Goal: Contribute content

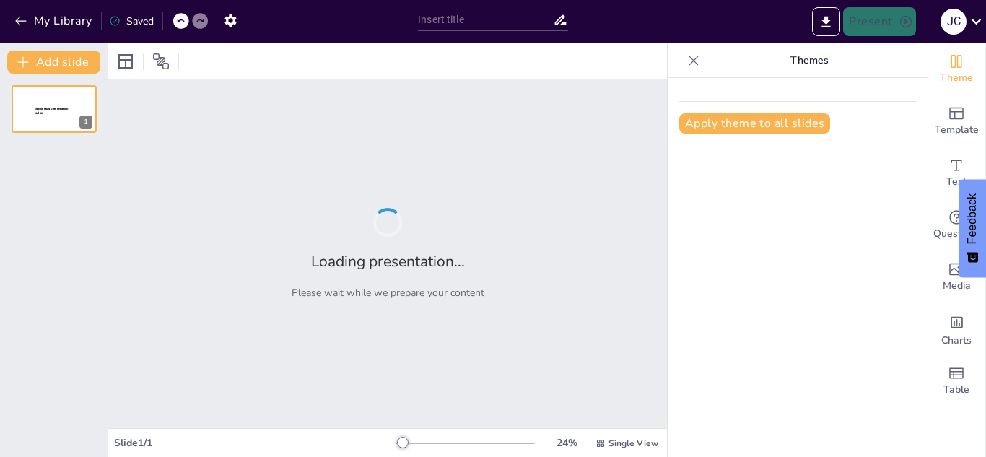
type input "Células Madre: Mecanismos y Aplicaciones en la Reparación de Tejidos Dañados"
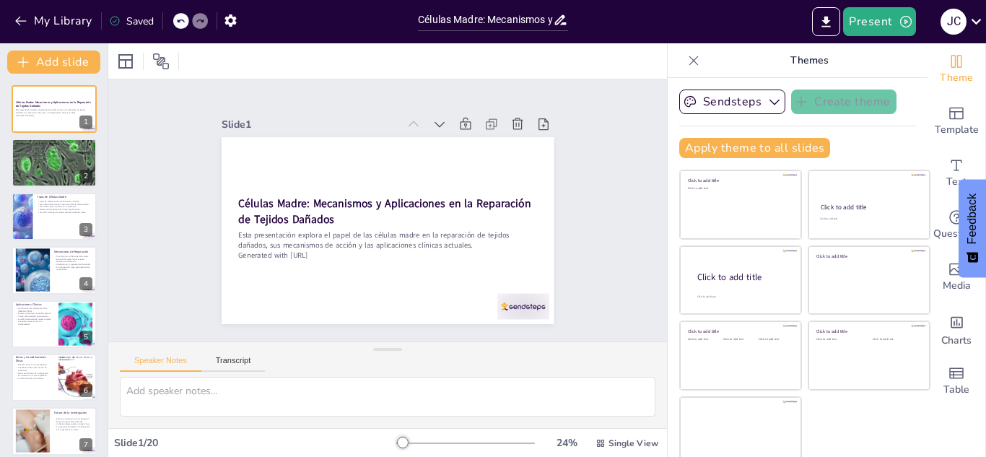
checkbox input "true"
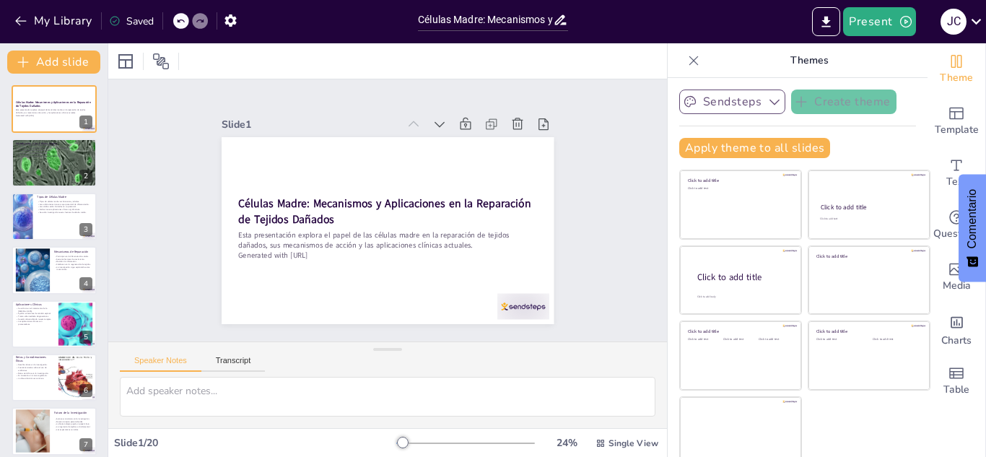
checkbox input "true"
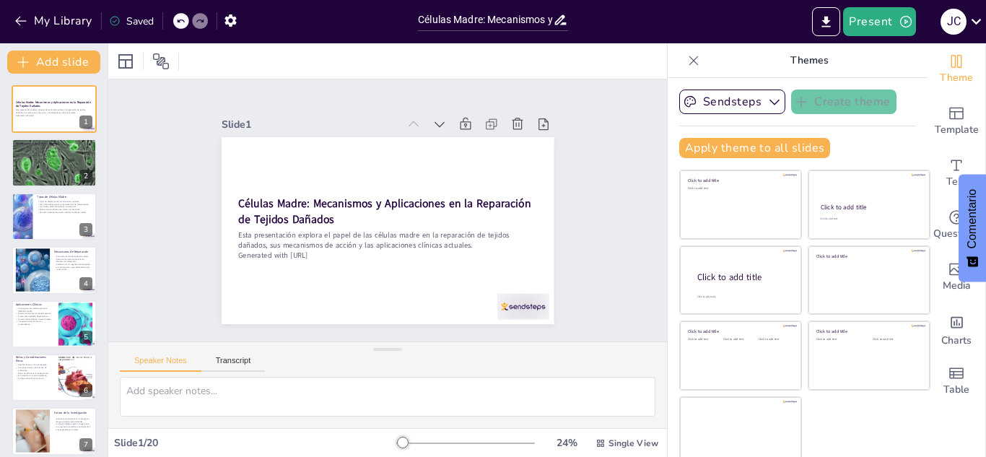
click at [687, 64] on icon at bounding box center [694, 60] width 14 height 14
checkbox input "true"
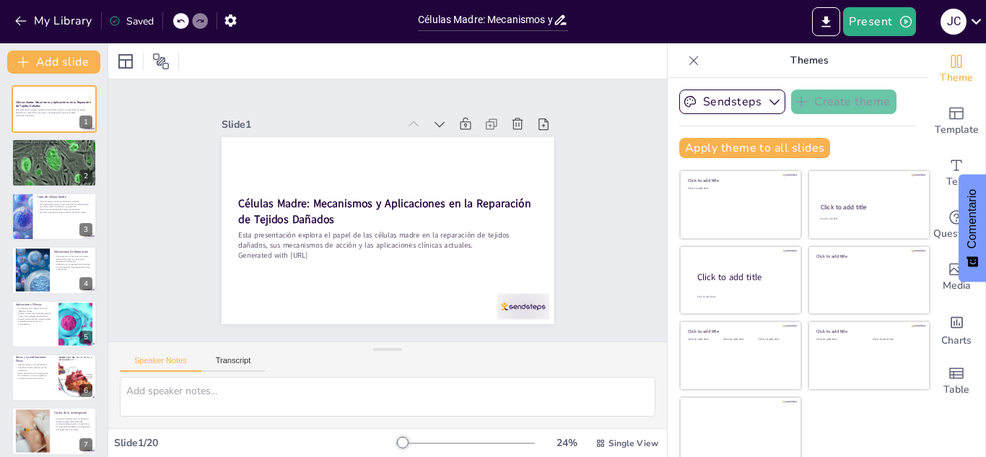
checkbox input "true"
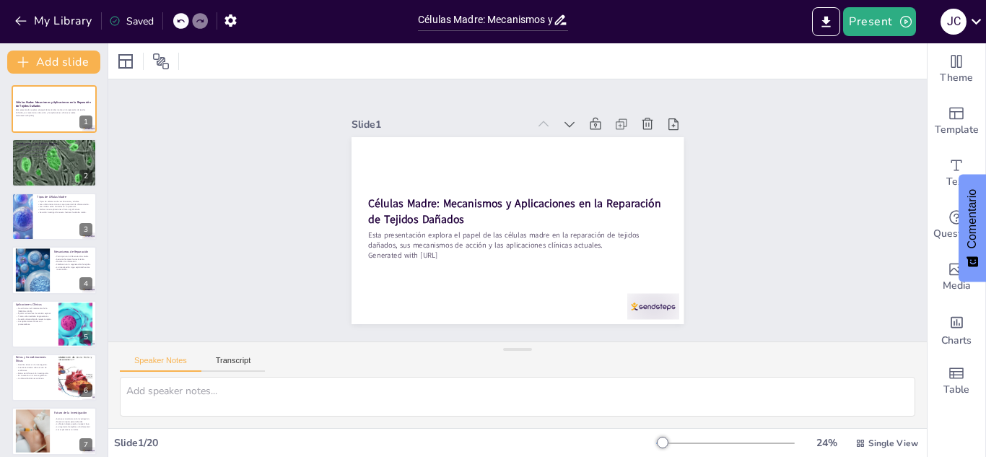
checkbox input "true"
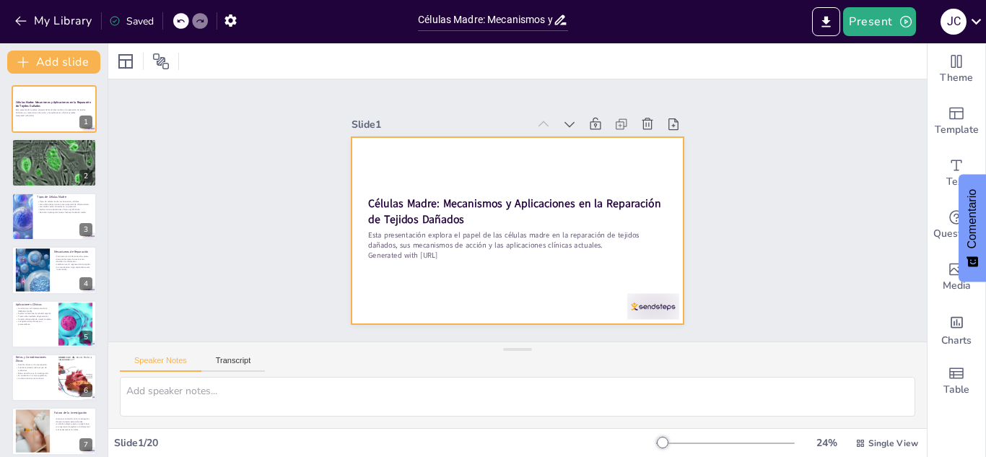
checkbox input "true"
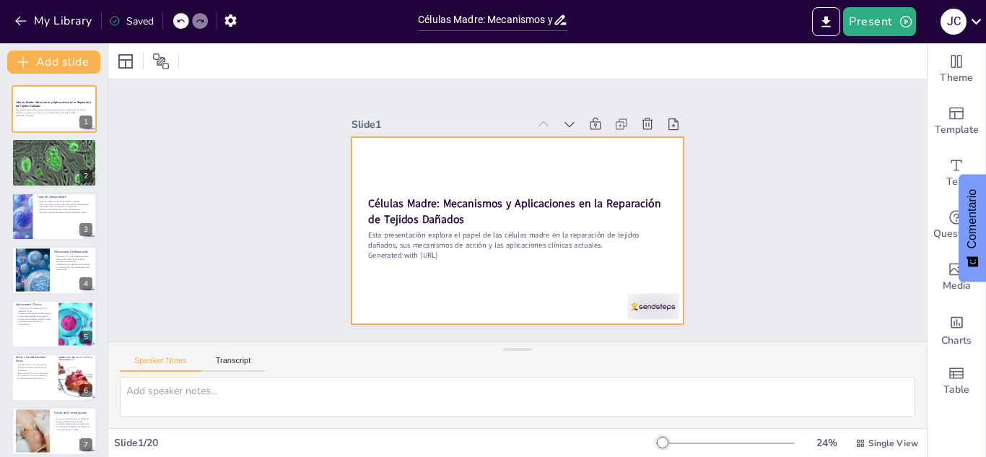
checkbox input "true"
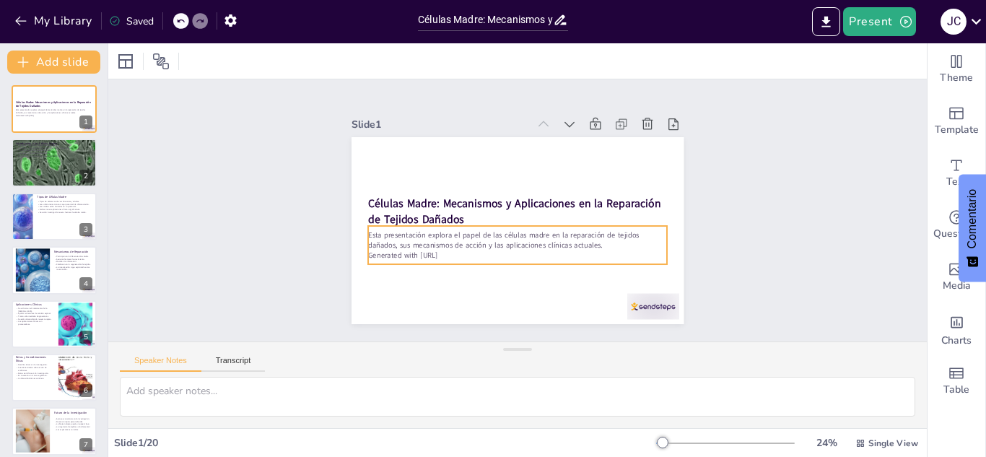
checkbox input "true"
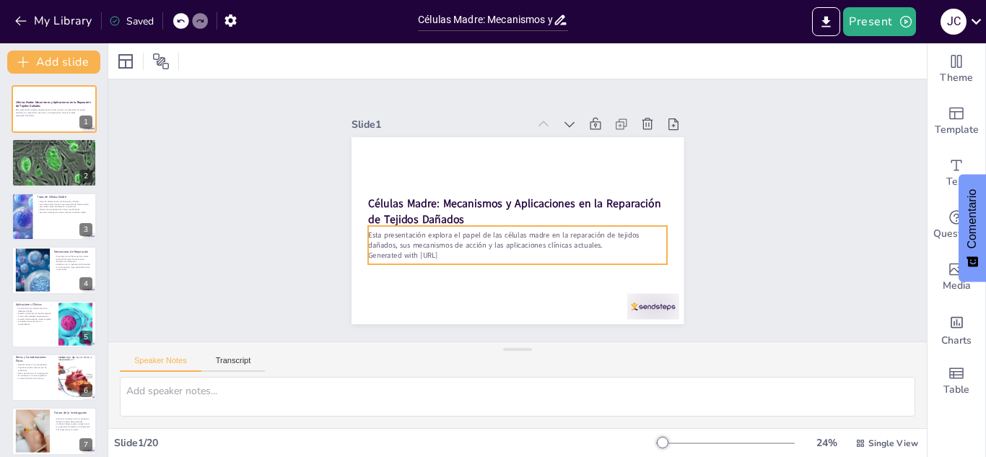
checkbox input "true"
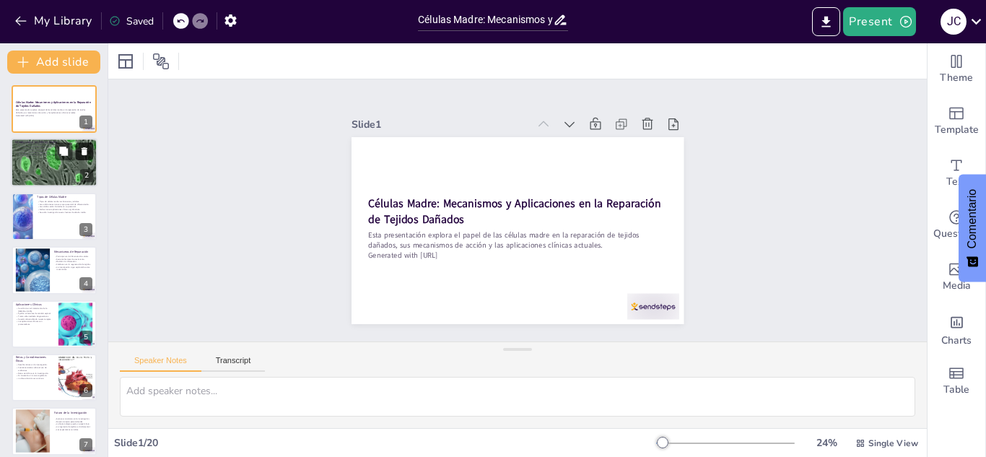
checkbox input "true"
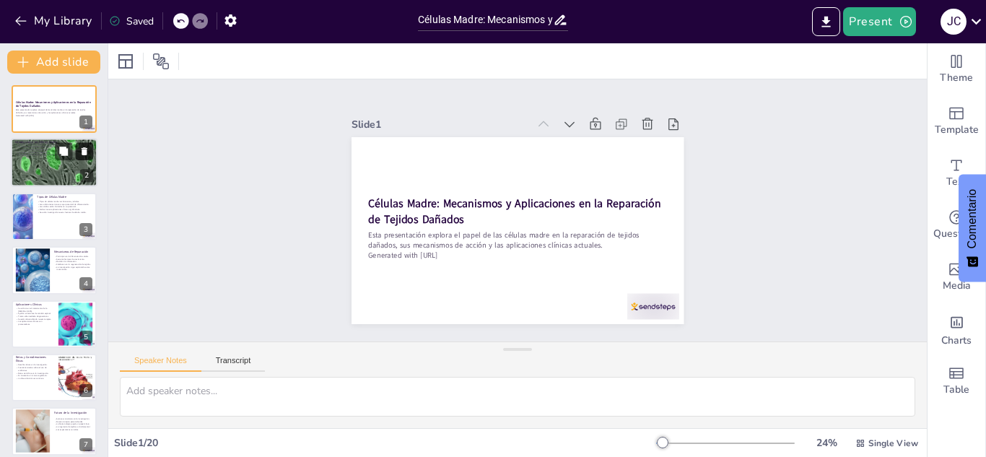
checkbox input "true"
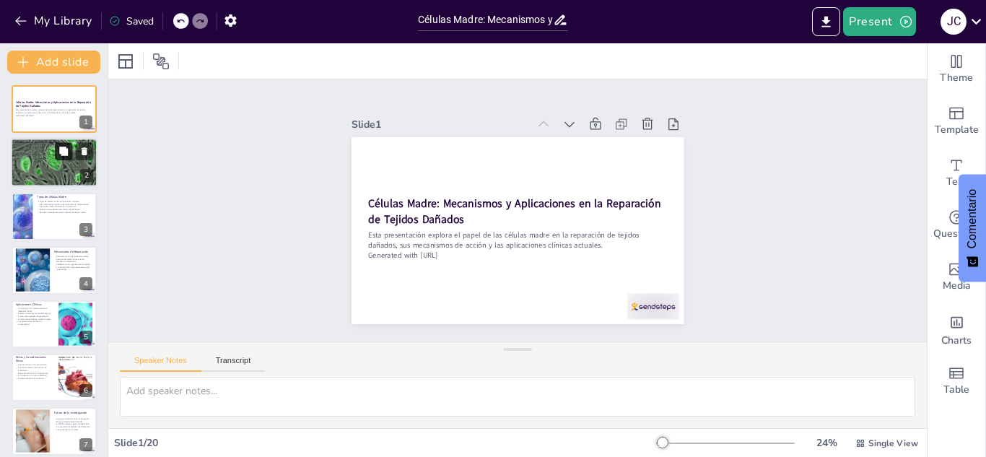
click at [67, 158] on button at bounding box center [63, 151] width 17 height 17
type textarea "Las células madre son únicas porque no están especializadas, lo que significa q…"
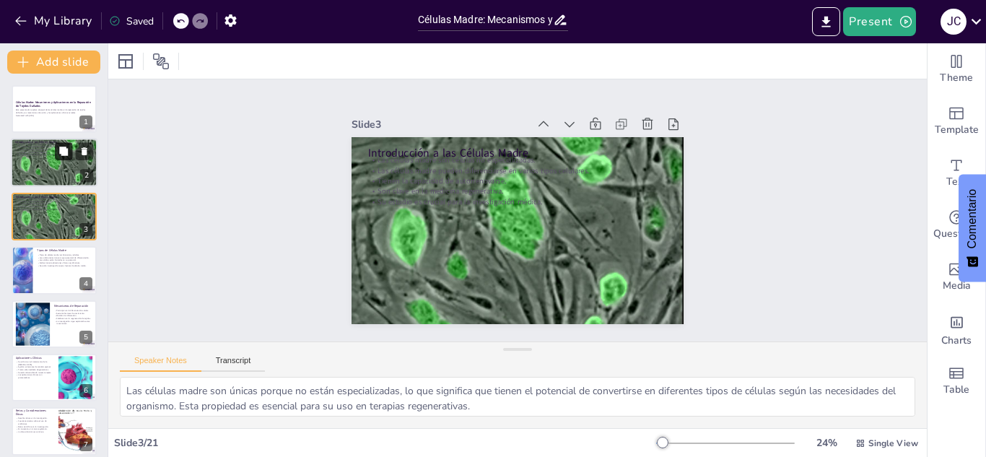
checkbox input "true"
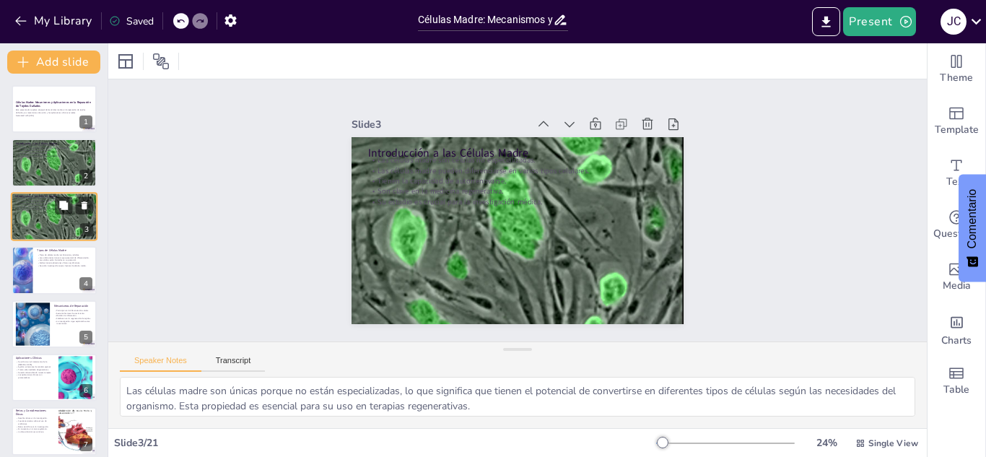
checkbox input "true"
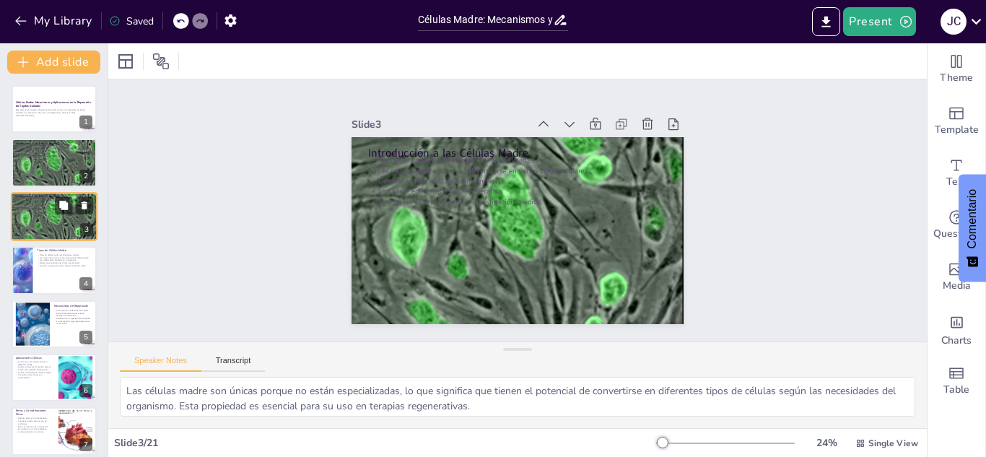
checkbox input "true"
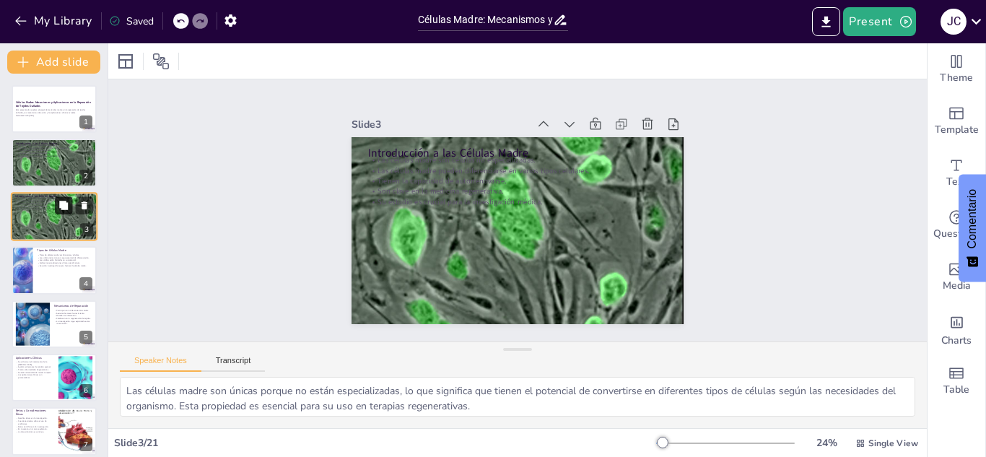
checkbox input "true"
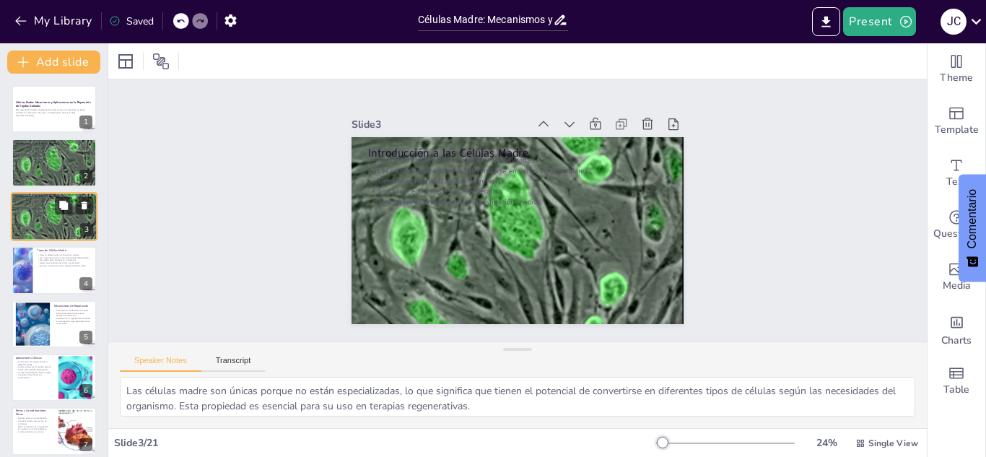
checkbox input "true"
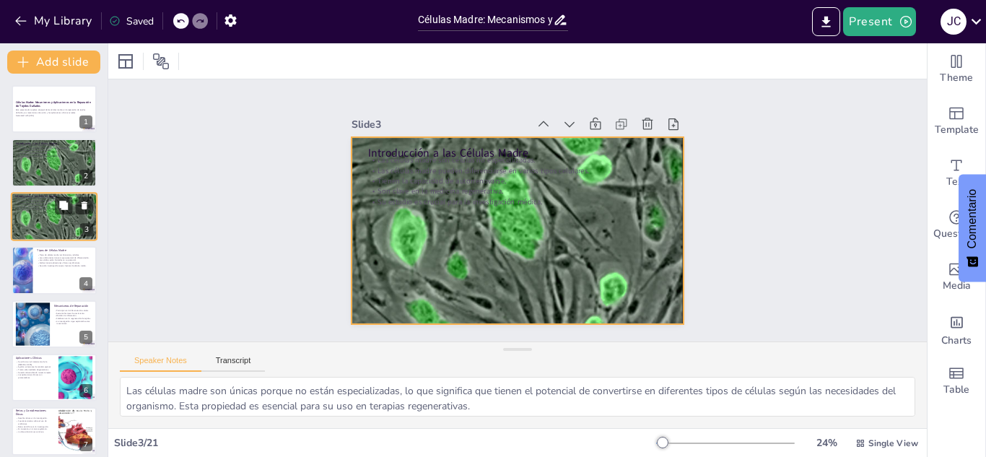
click at [58, 216] on div at bounding box center [54, 217] width 87 height 74
checkbox input "true"
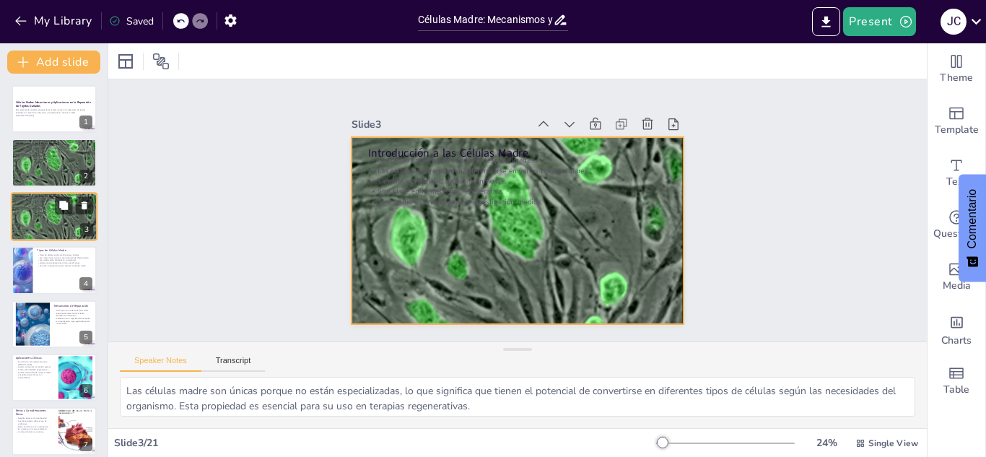
checkbox input "true"
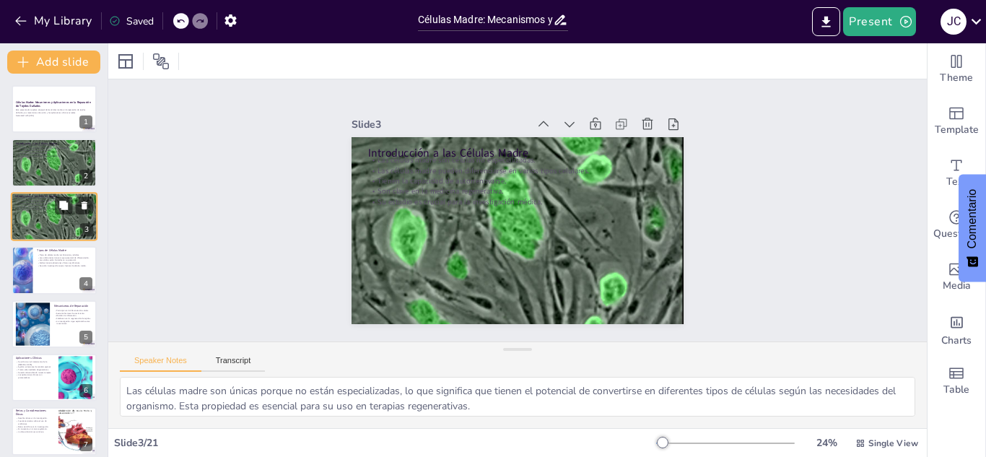
click at [58, 216] on div at bounding box center [54, 217] width 87 height 74
checkbox input "true"
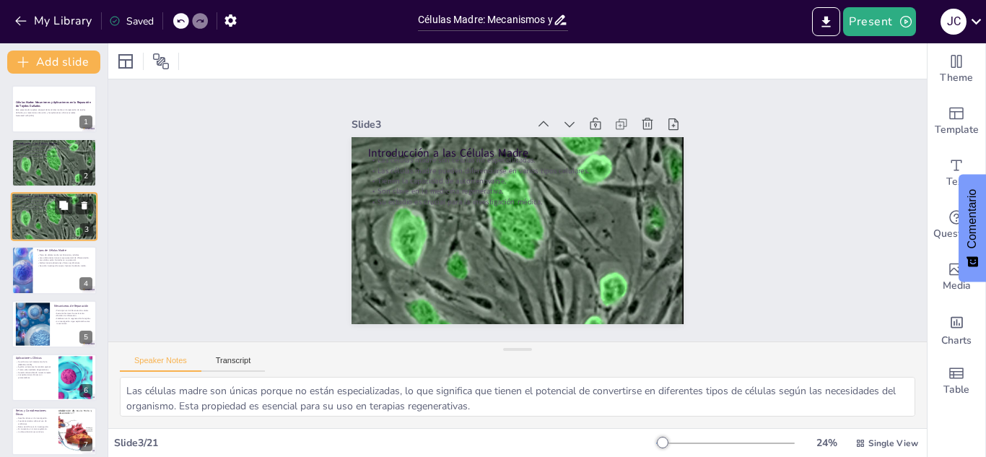
checkbox input "true"
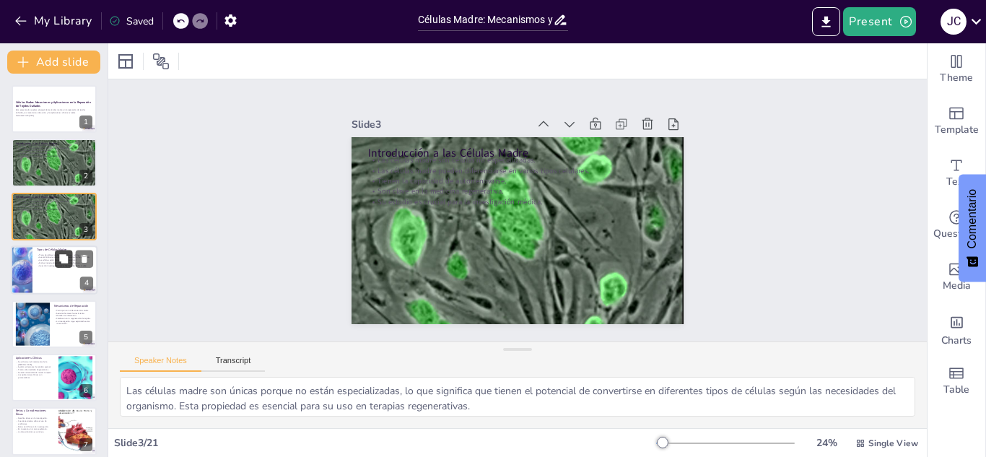
checkbox input "true"
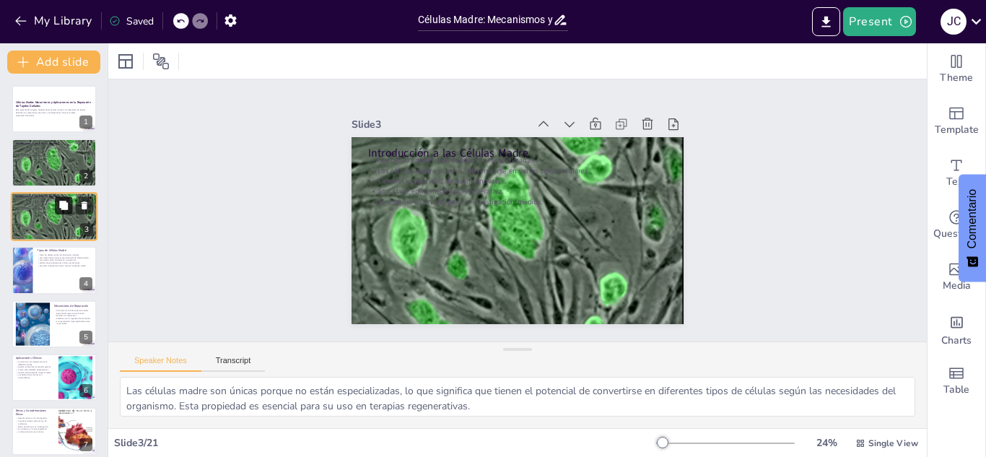
checkbox input "true"
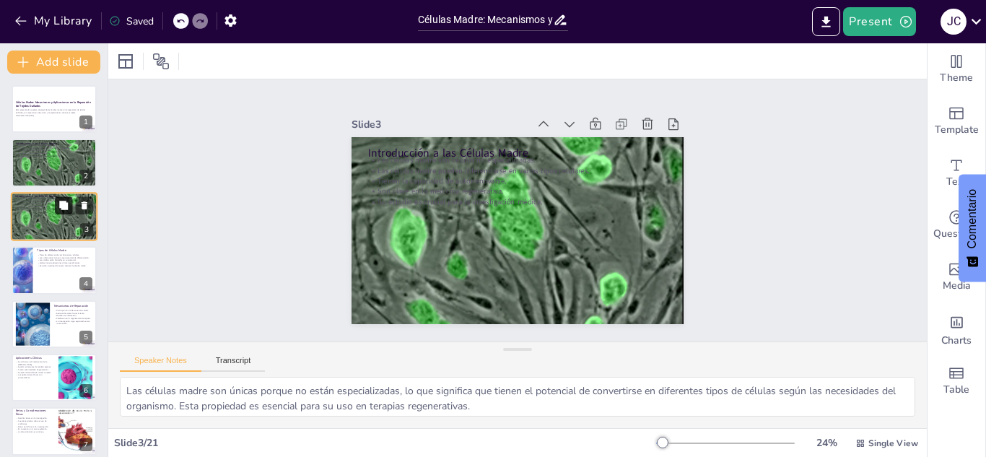
checkbox input "true"
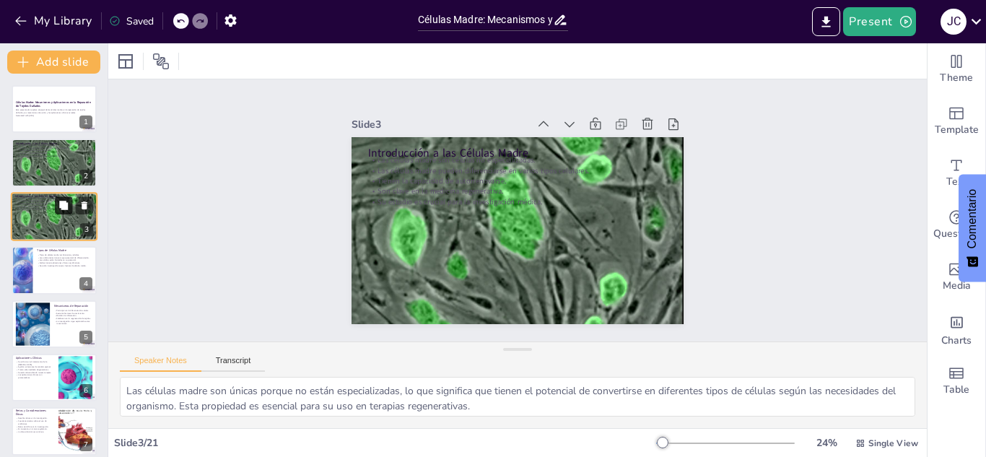
checkbox input "true"
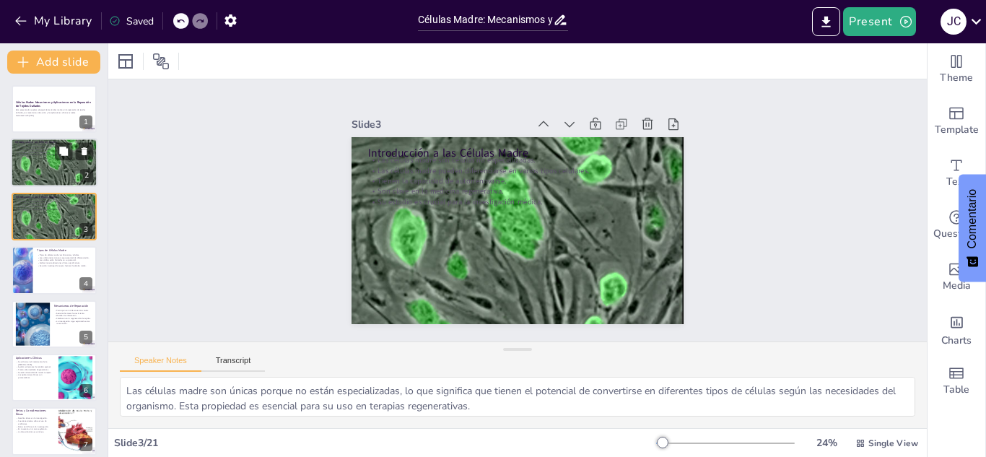
checkbox input "true"
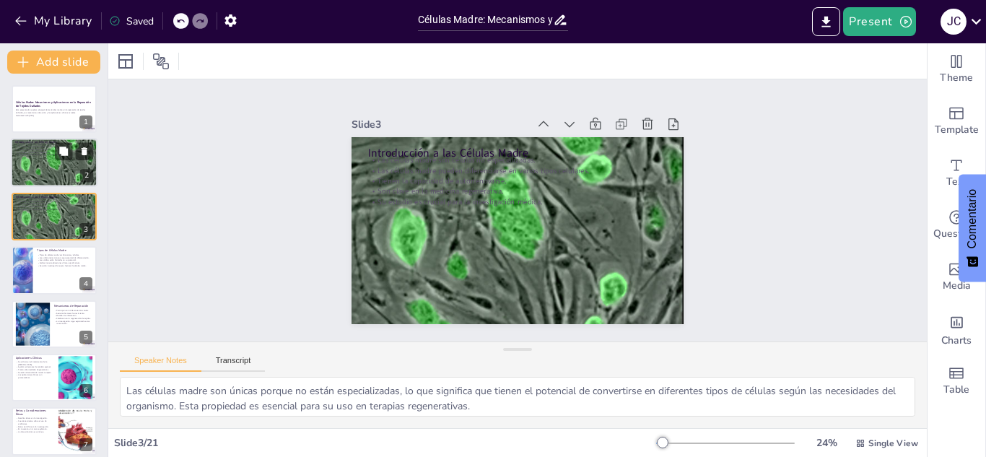
checkbox input "true"
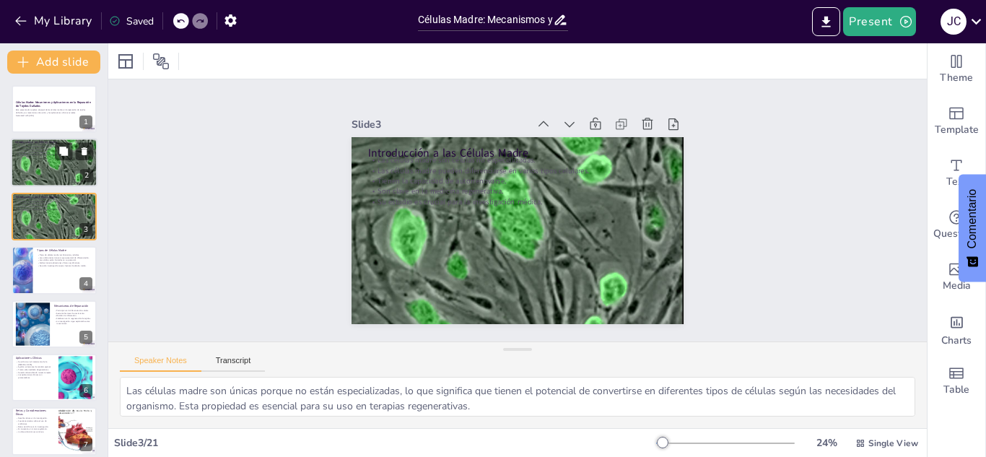
checkbox input "true"
click at [61, 168] on div at bounding box center [54, 163] width 87 height 74
checkbox input "true"
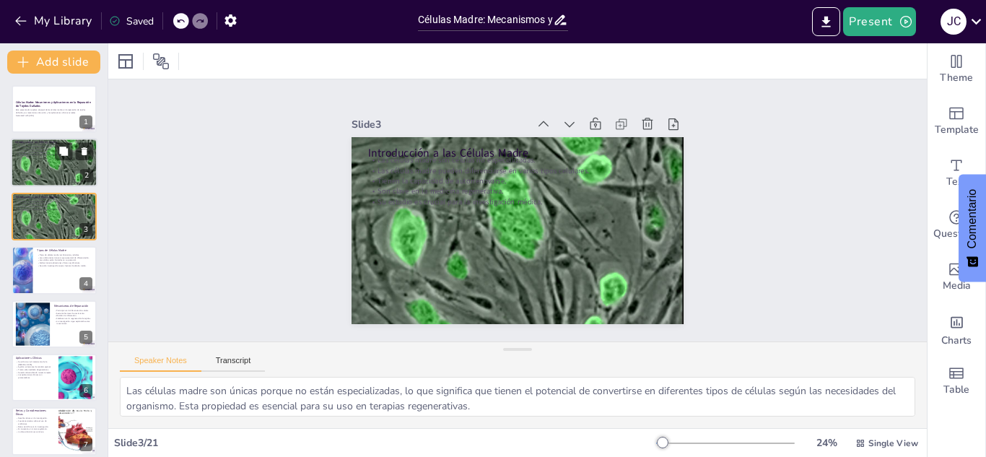
checkbox input "true"
click at [59, 180] on div at bounding box center [54, 163] width 87 height 74
checkbox input "true"
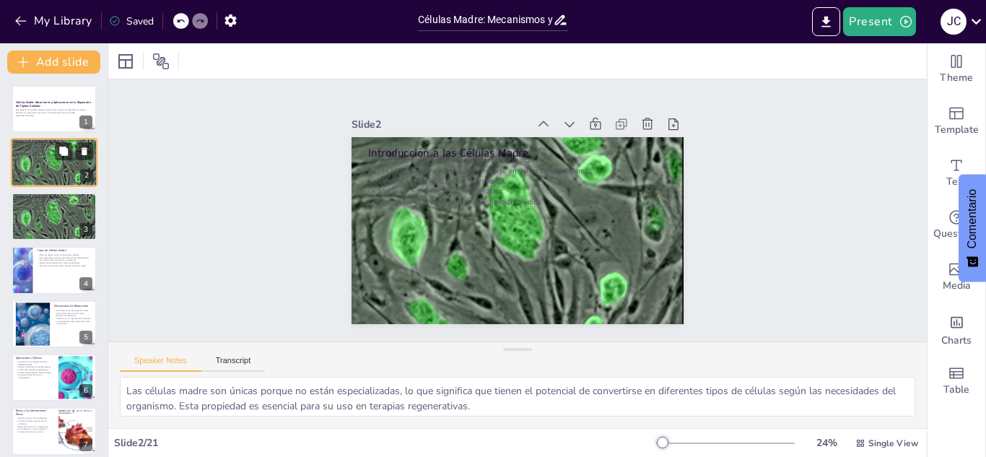
checkbox input "true"
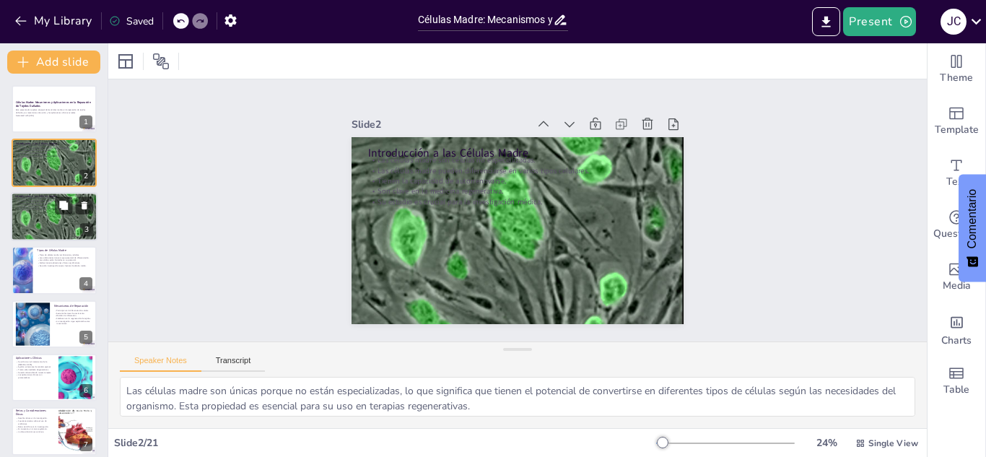
checkbox input "true"
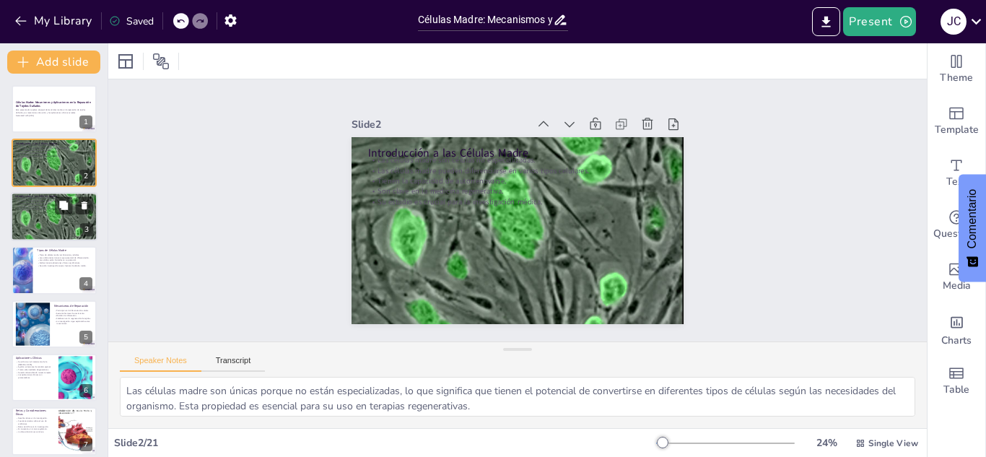
checkbox input "true"
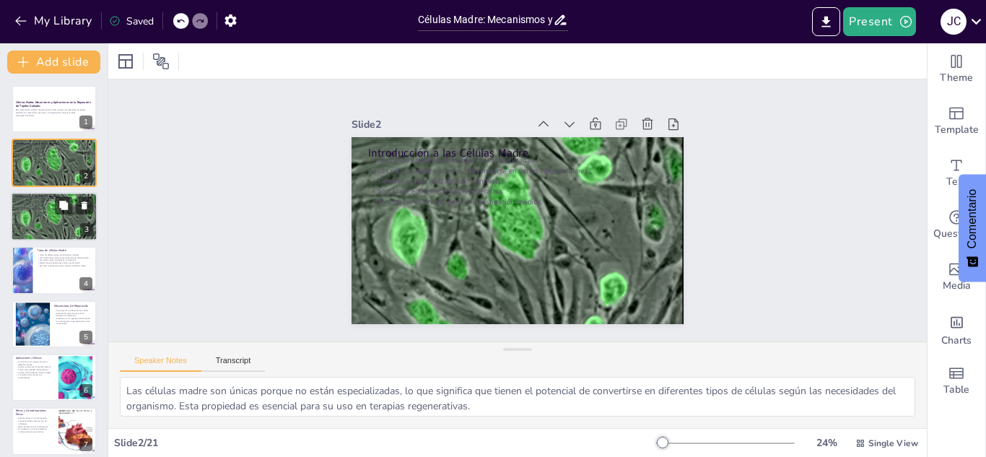
checkbox input "true"
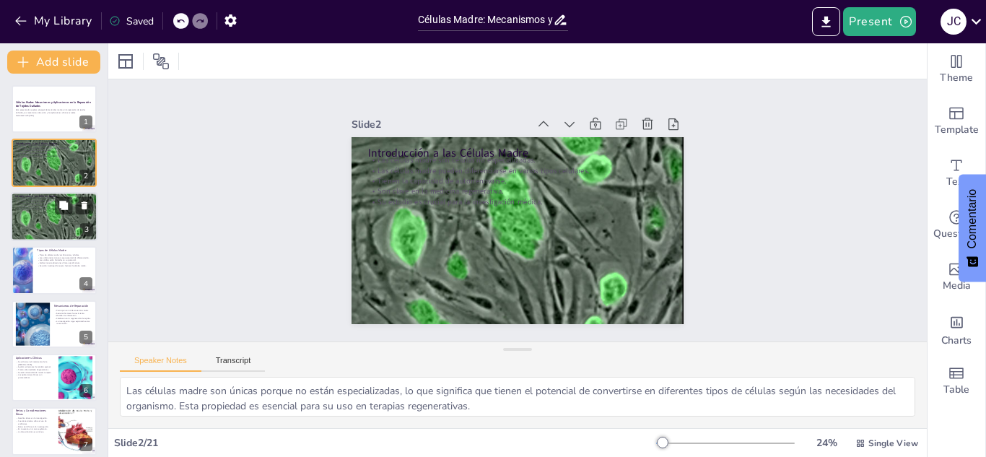
checkbox input "true"
click at [49, 207] on p "Son clave en la medicina regenerativa." at bounding box center [54, 206] width 78 height 3
checkbox input "true"
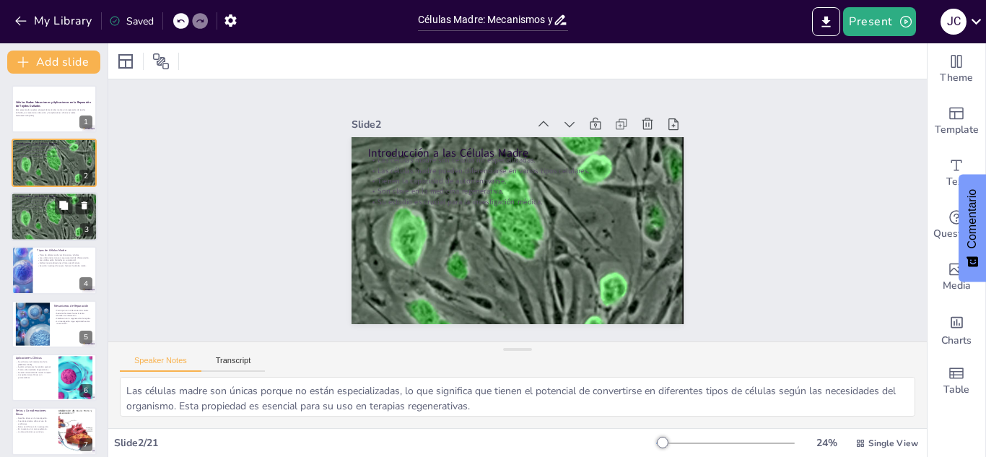
checkbox input "true"
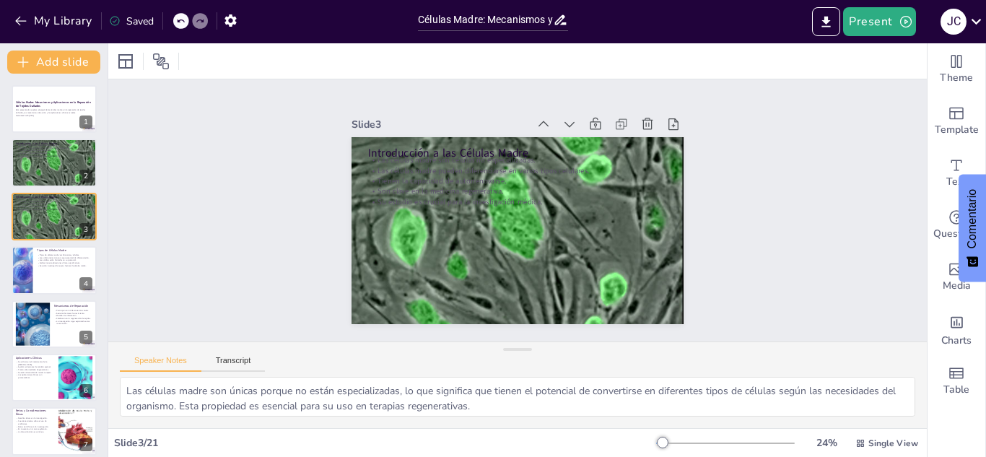
checkbox input "true"
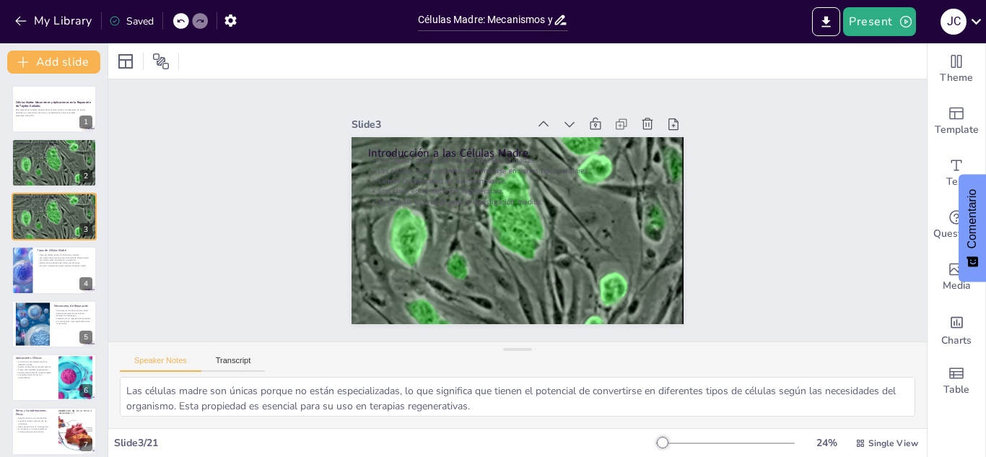
checkbox input "true"
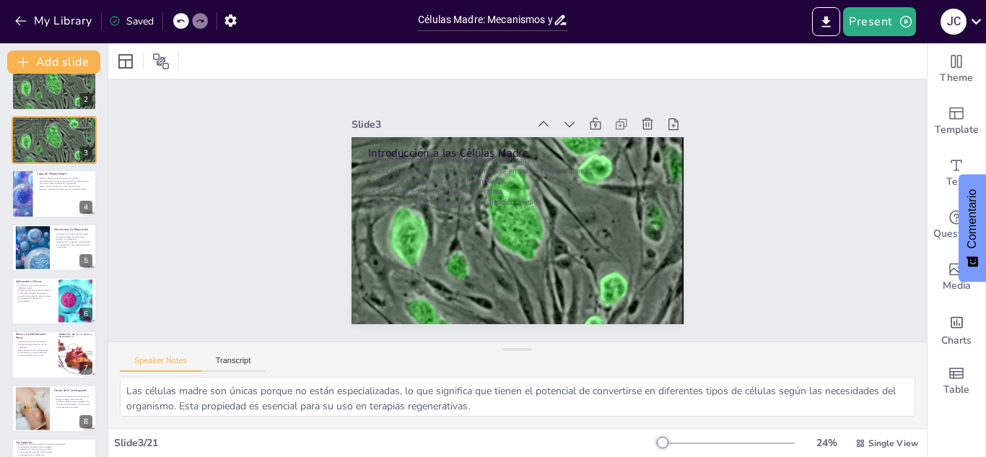
scroll to position [79, 0]
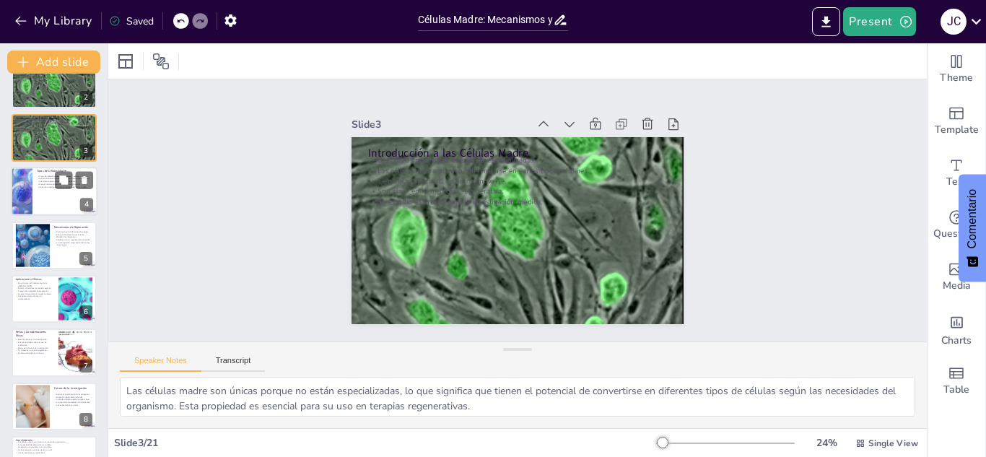
checkbox input "true"
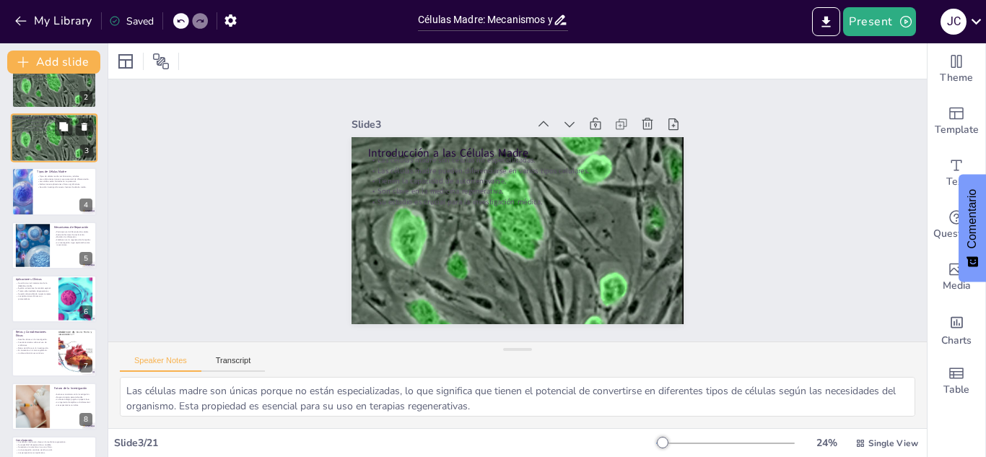
checkbox input "true"
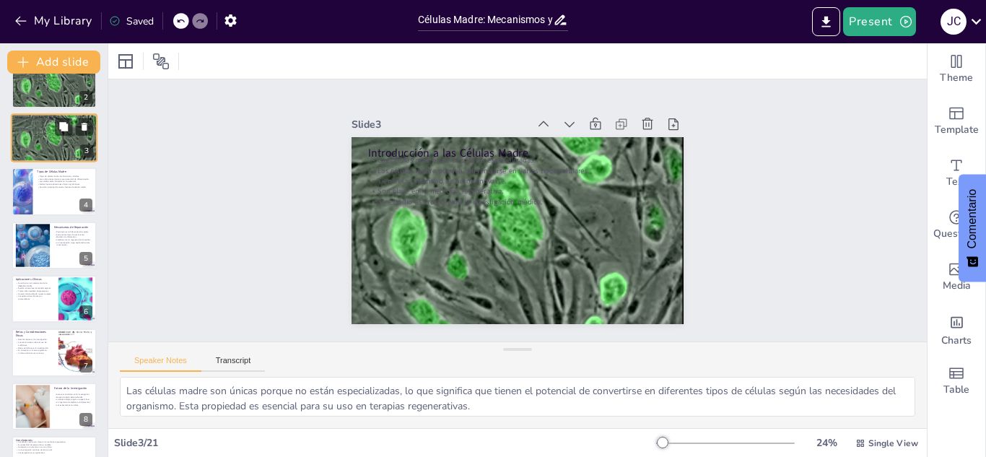
checkbox input "true"
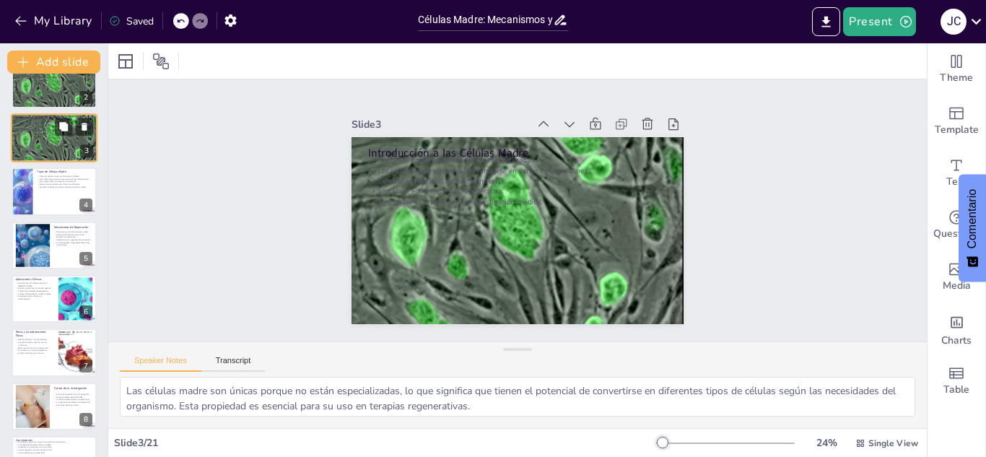
checkbox input "true"
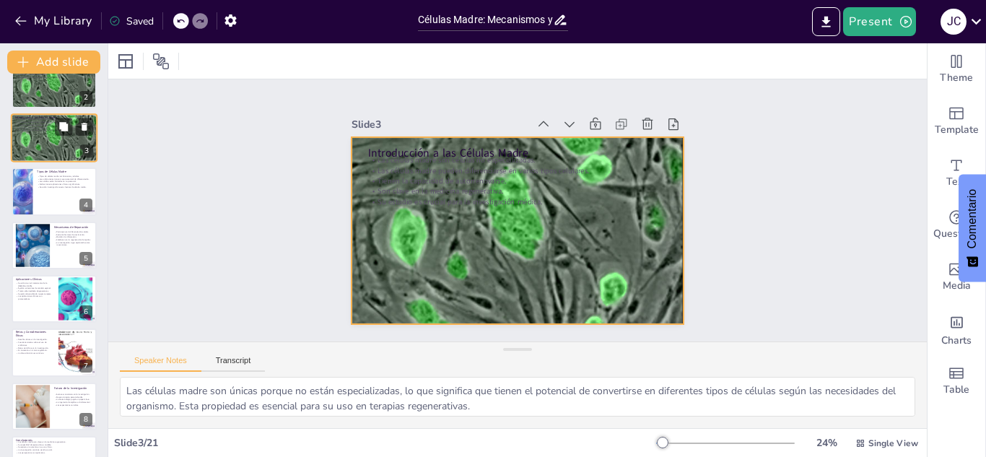
click at [62, 143] on div at bounding box center [54, 138] width 87 height 74
checkbox input "true"
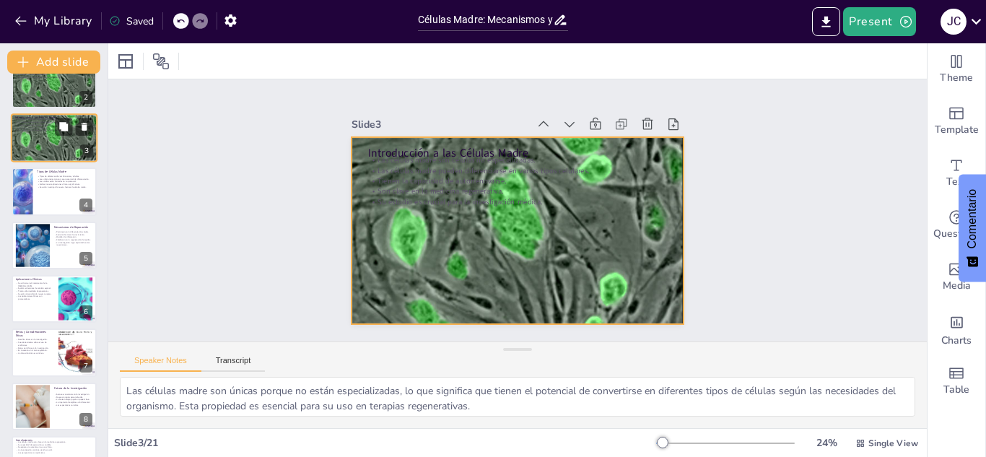
checkbox input "true"
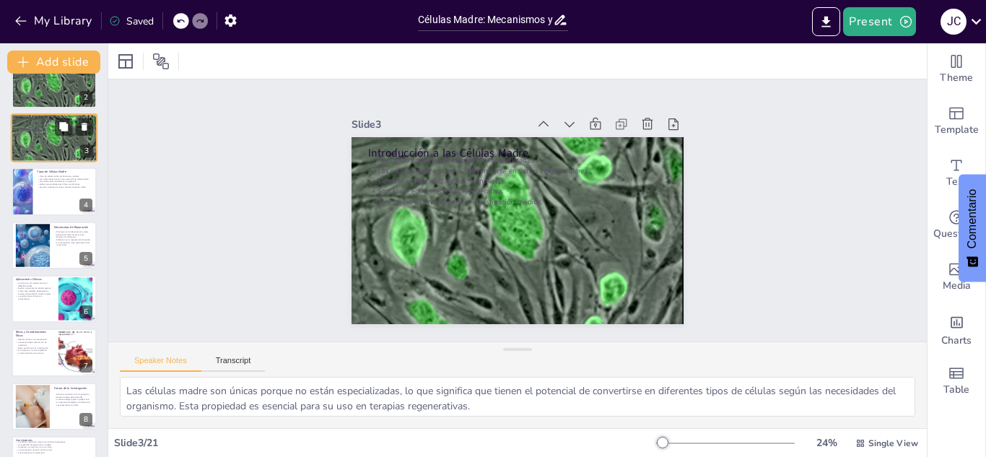
scroll to position [0, 0]
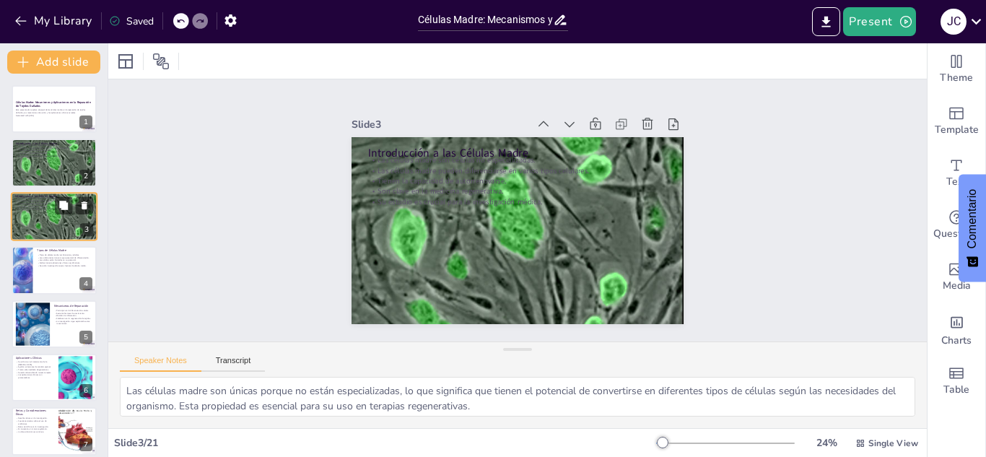
click at [62, 143] on button at bounding box center [63, 151] width 17 height 17
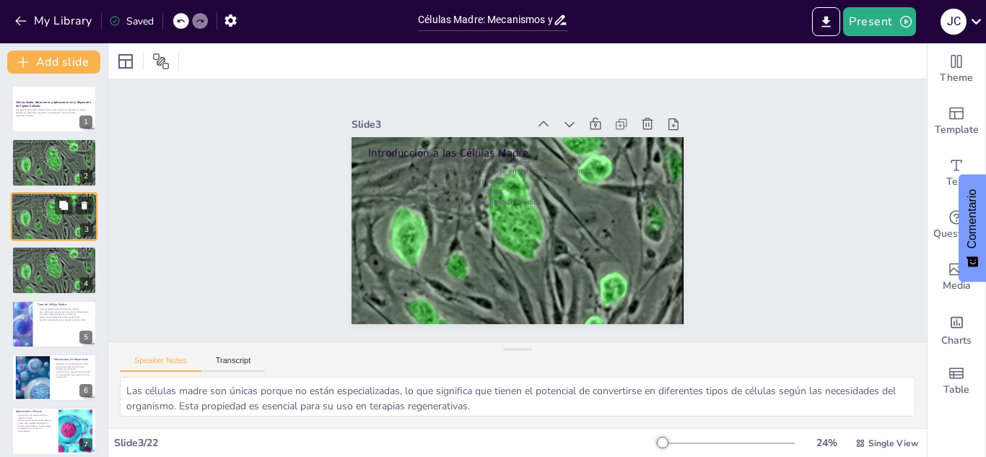
click at [62, 143] on button at bounding box center [63, 151] width 17 height 17
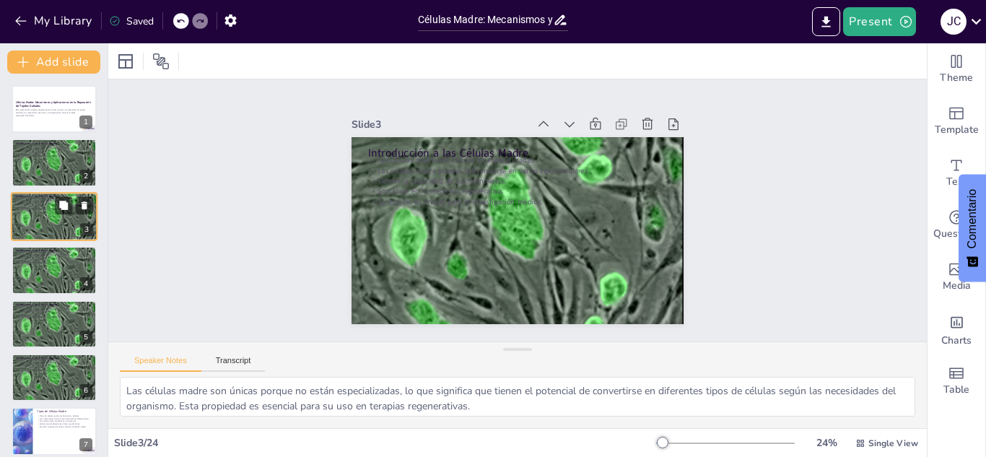
checkbox input "true"
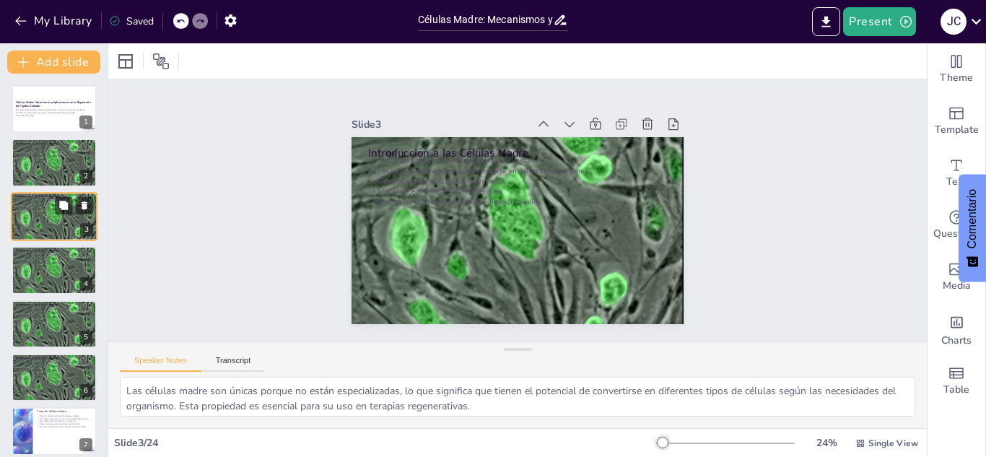
checkbox input "true"
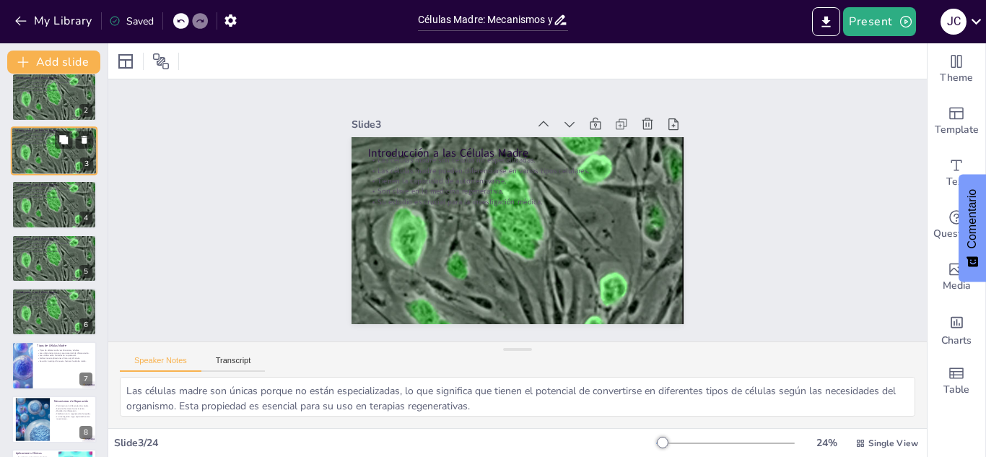
scroll to position [118, 0]
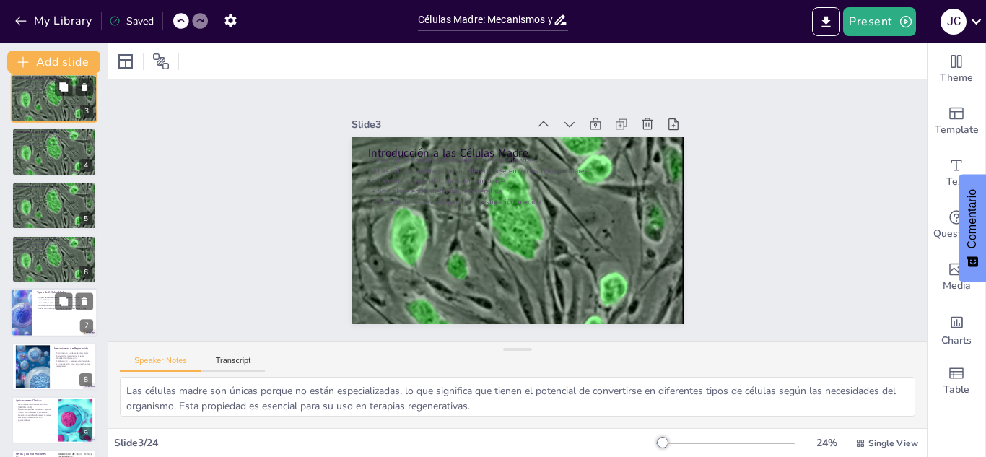
click at [65, 318] on div at bounding box center [54, 313] width 87 height 49
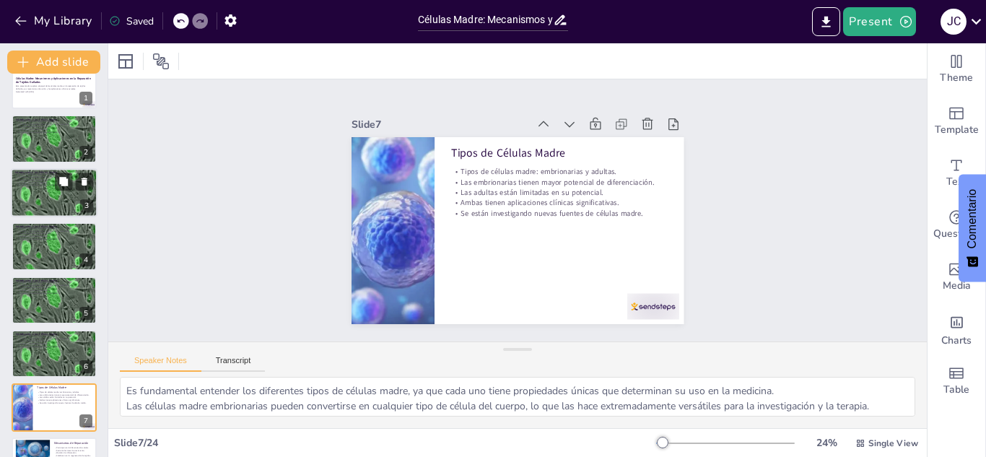
scroll to position [0, 0]
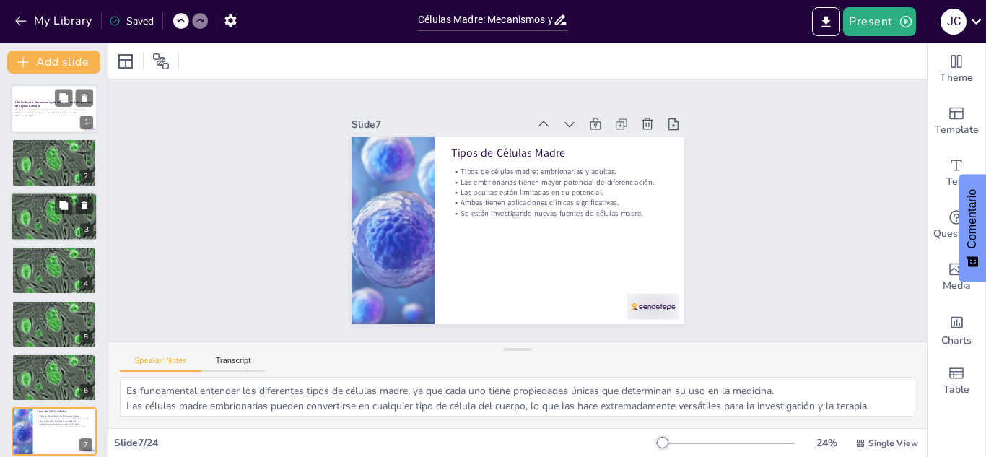
click at [56, 118] on div "Esta presentación explora el papel de las células madre en la reparación de tej…" at bounding box center [54, 113] width 78 height 10
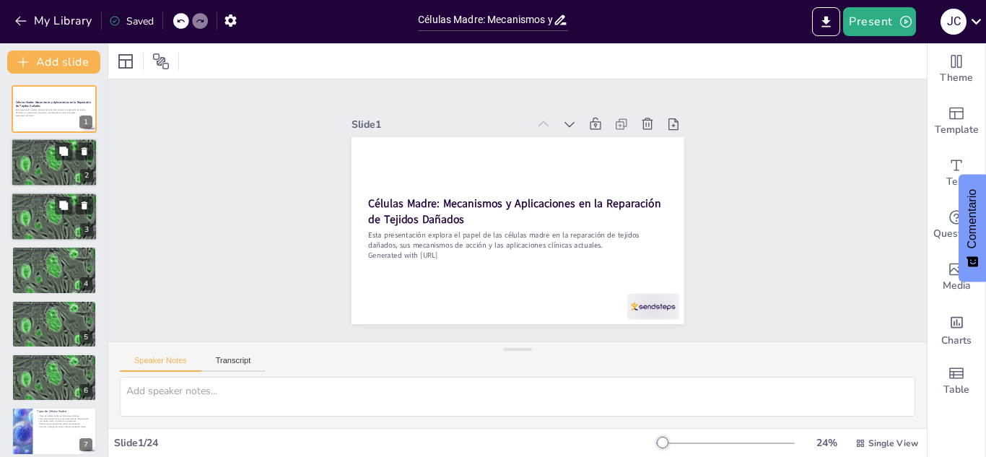
click at [51, 170] on div at bounding box center [54, 163] width 87 height 74
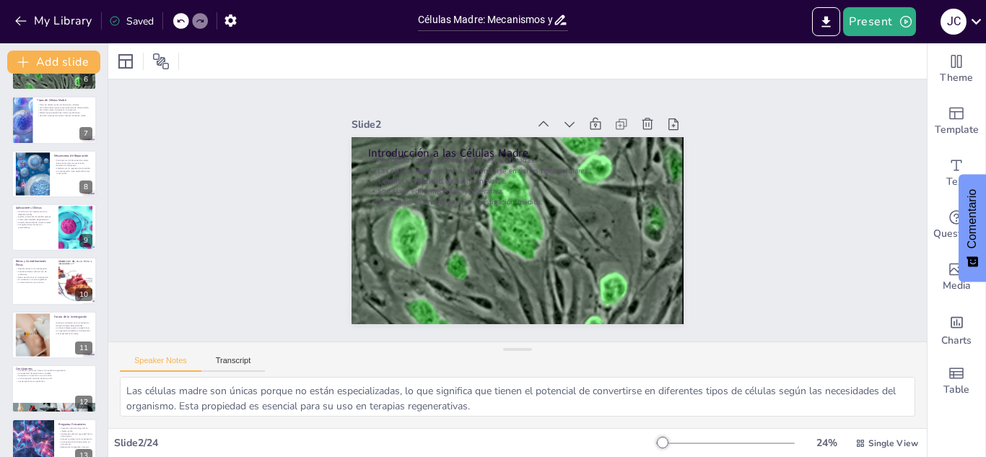
scroll to position [321, 0]
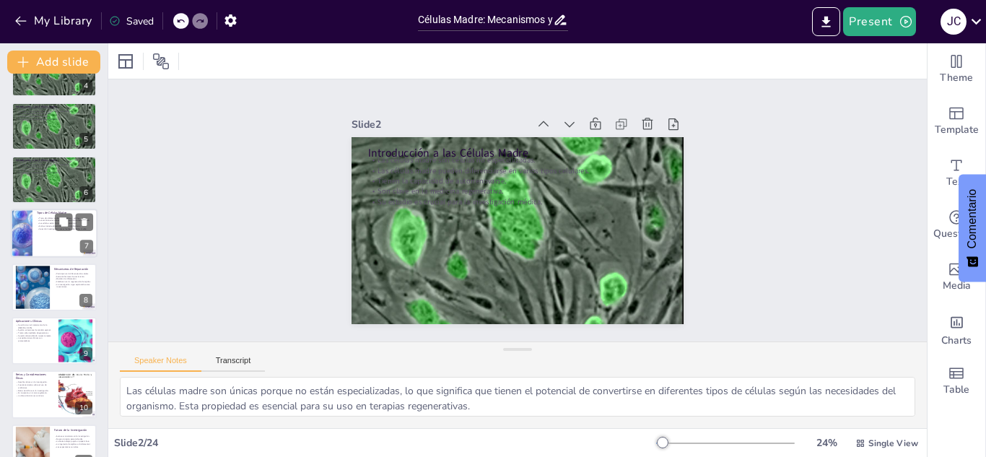
click at [58, 239] on div at bounding box center [54, 233] width 87 height 49
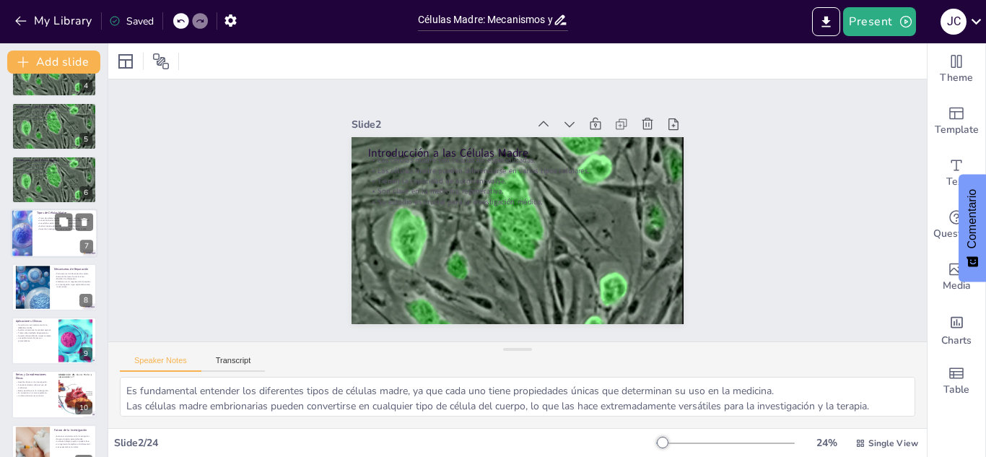
scroll to position [166, 0]
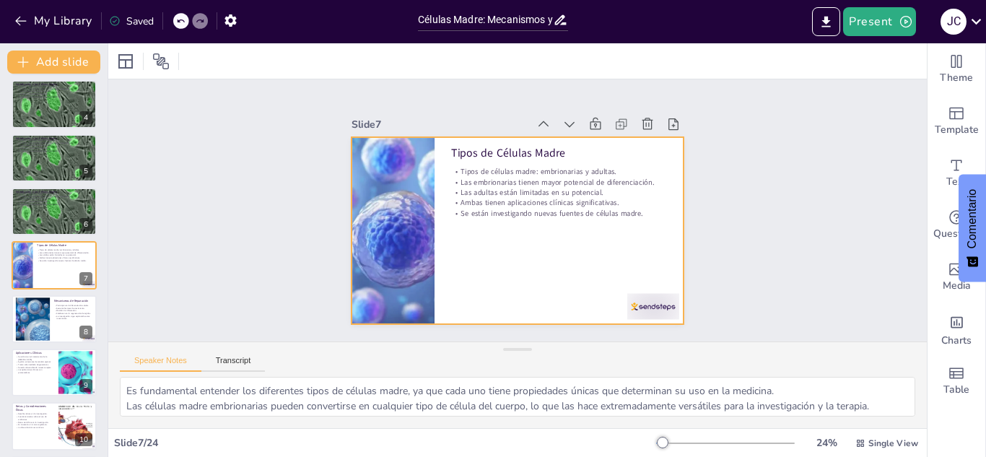
click at [498, 264] on div at bounding box center [522, 191] width 364 height 252
click at [51, 312] on div at bounding box center [54, 319] width 87 height 49
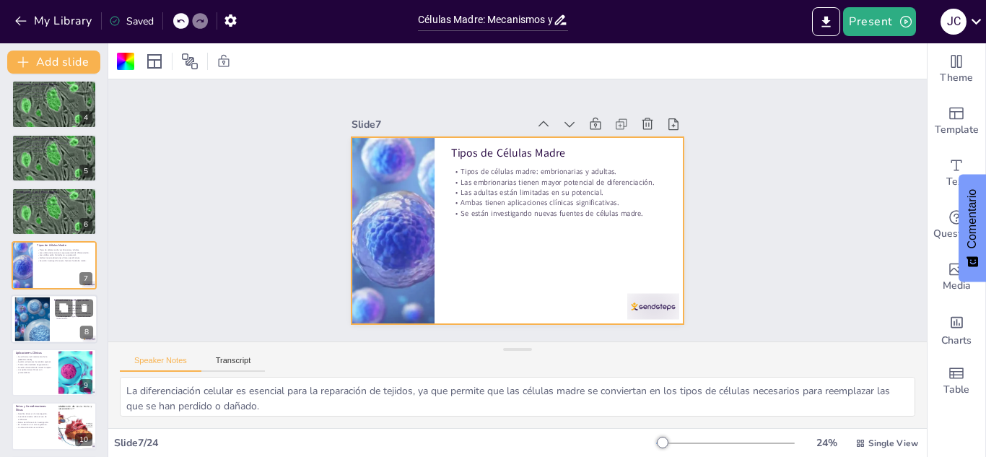
scroll to position [220, 0]
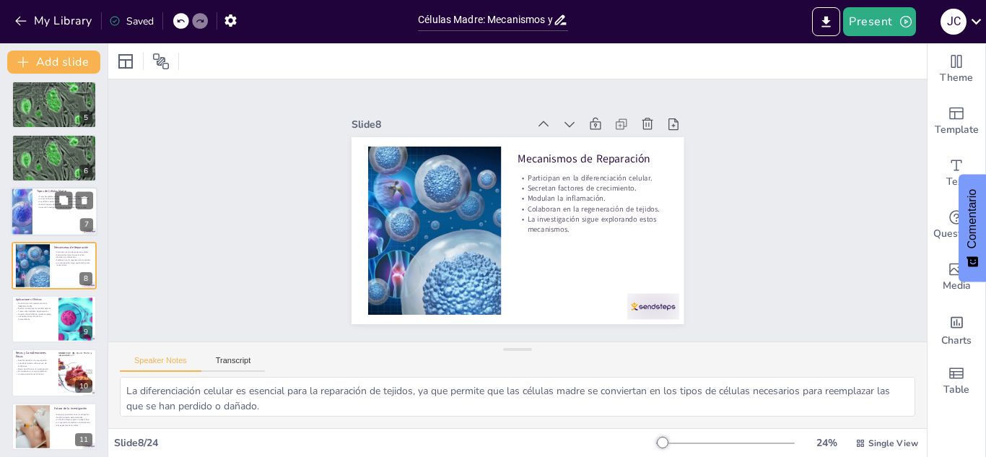
click at [58, 214] on div at bounding box center [54, 212] width 87 height 49
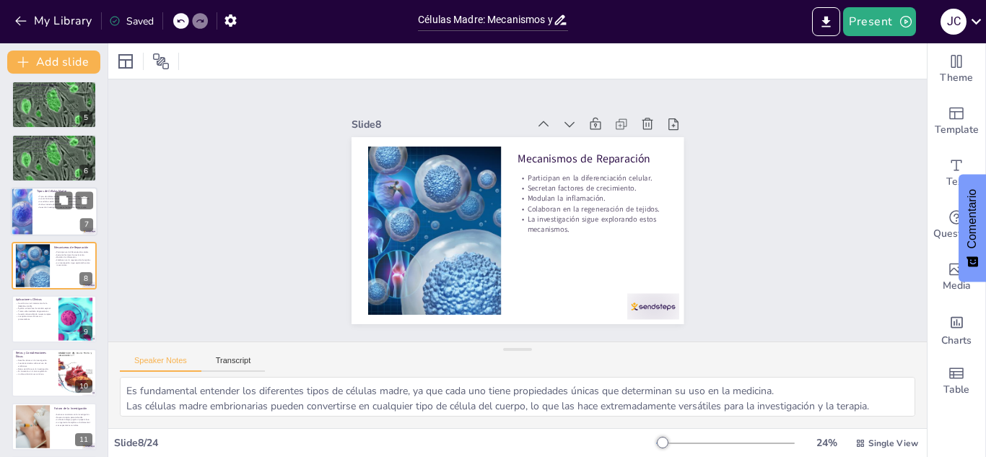
scroll to position [166, 0]
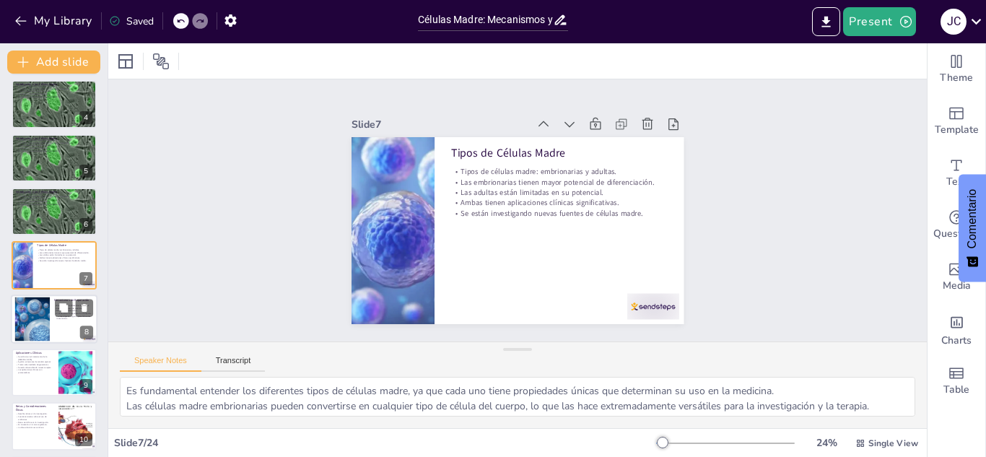
click at [52, 326] on div at bounding box center [54, 319] width 87 height 49
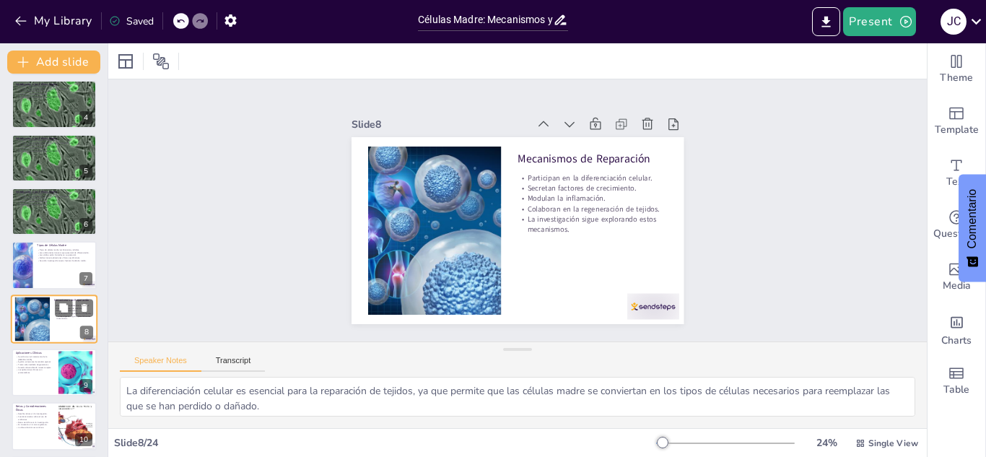
scroll to position [220, 0]
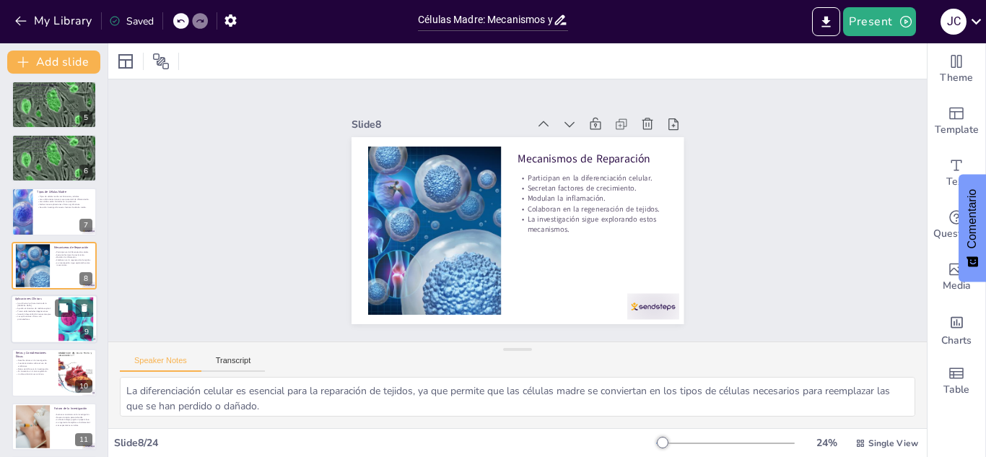
click at [43, 320] on p "Las aplicaciones clínicas son prometedoras." at bounding box center [34, 318] width 39 height 5
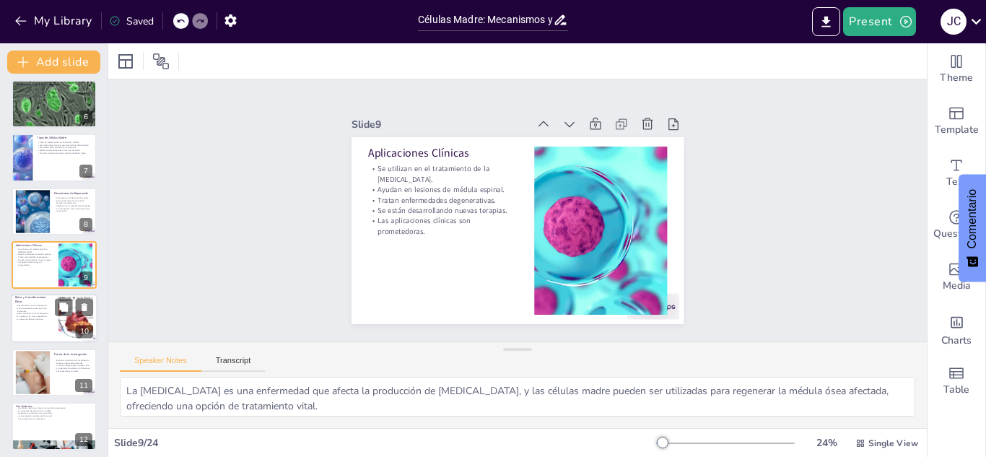
click at [44, 324] on div at bounding box center [54, 319] width 87 height 49
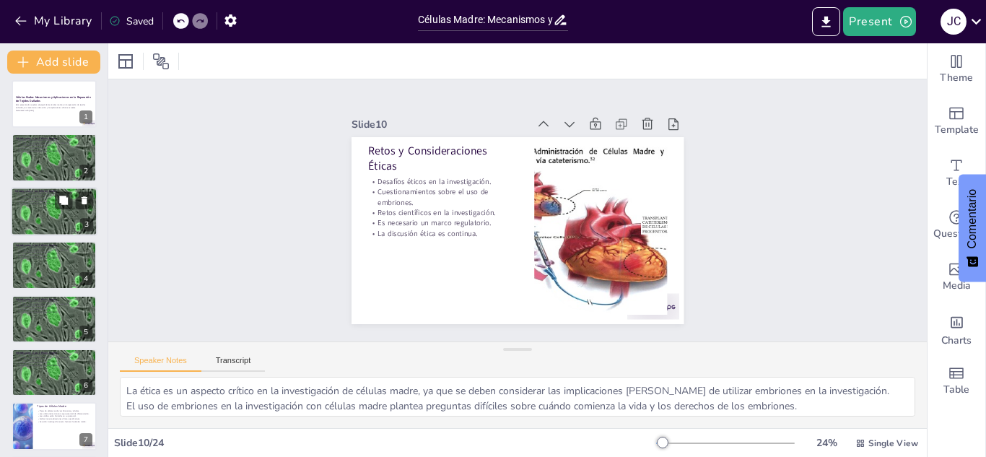
scroll to position [0, 0]
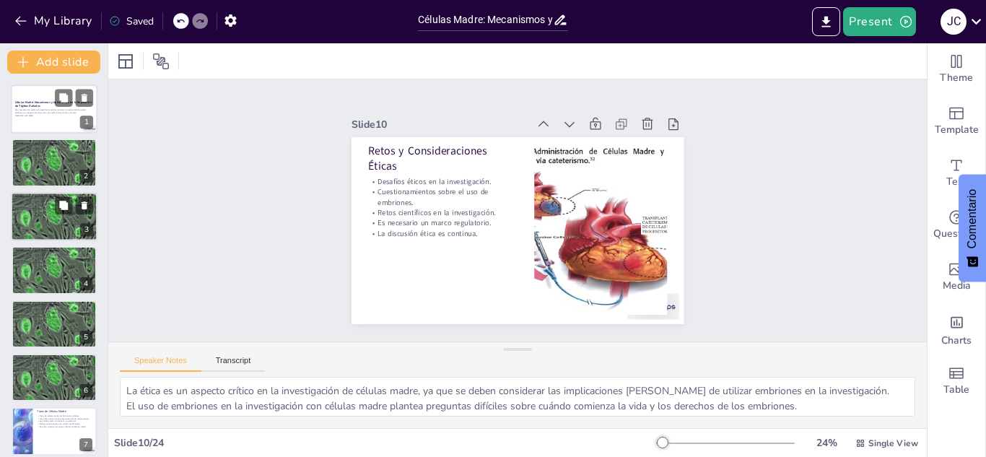
click at [66, 109] on p "Esta presentación explora el papel de las células madre en la reparación de tej…" at bounding box center [54, 111] width 78 height 5
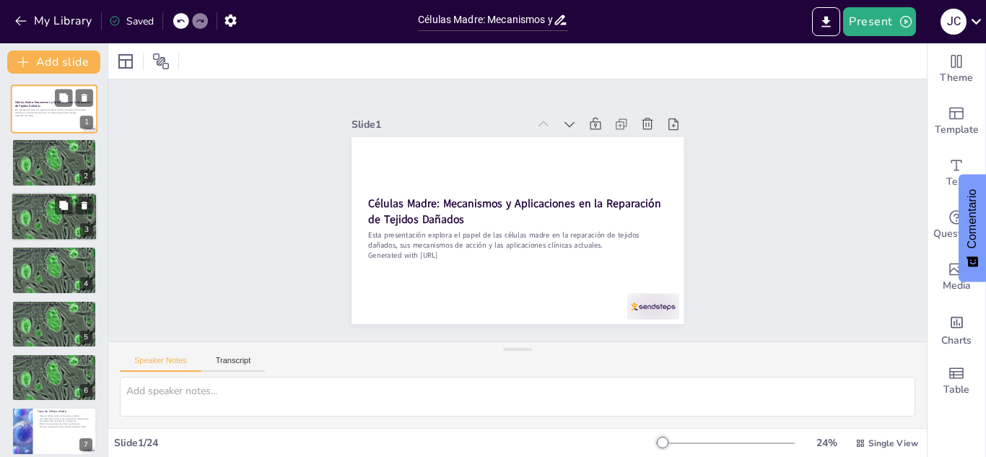
click at [48, 113] on p "Esta presentación explora el papel de las células madre en la reparación de tej…" at bounding box center [54, 111] width 78 height 5
click at [69, 177] on div at bounding box center [54, 163] width 87 height 74
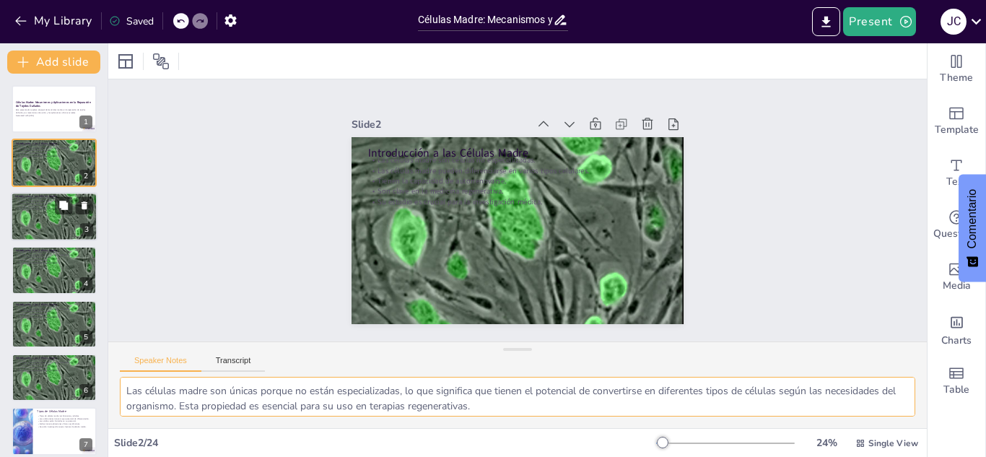
drag, startPoint x: 896, startPoint y: 398, endPoint x: 897, endPoint y: 406, distance: 8.0
click at [897, 406] on textarea "Las células madre son únicas porque no están especializadas, lo que significa q…" at bounding box center [518, 397] width 796 height 40
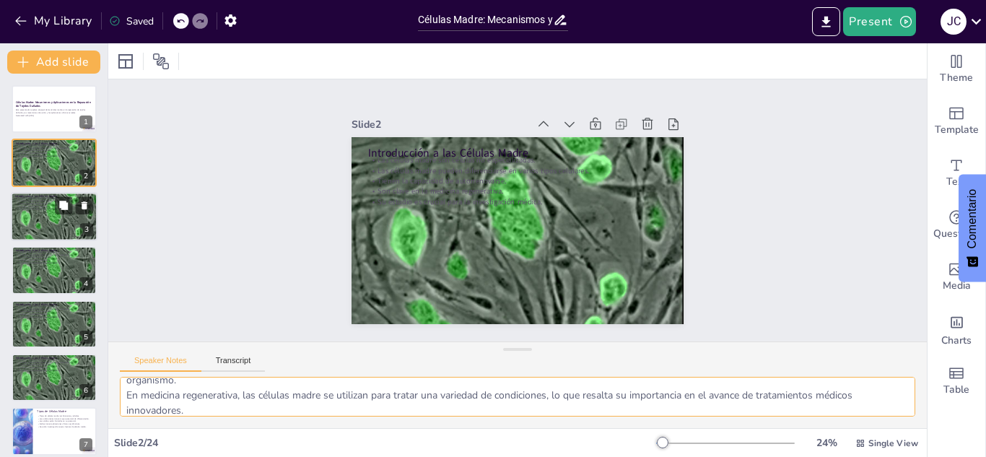
scroll to position [110, 0]
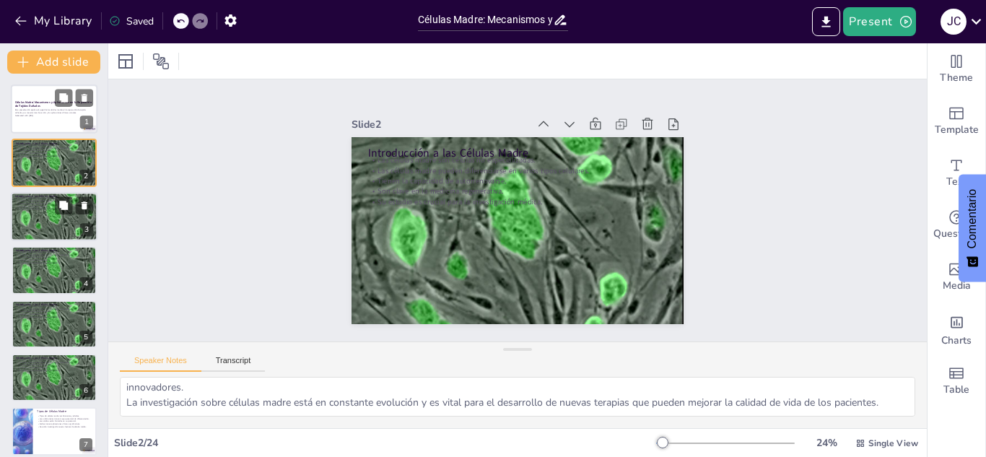
click at [55, 110] on p "Esta presentación explora el papel de las células madre en la reparación de tej…" at bounding box center [54, 111] width 78 height 5
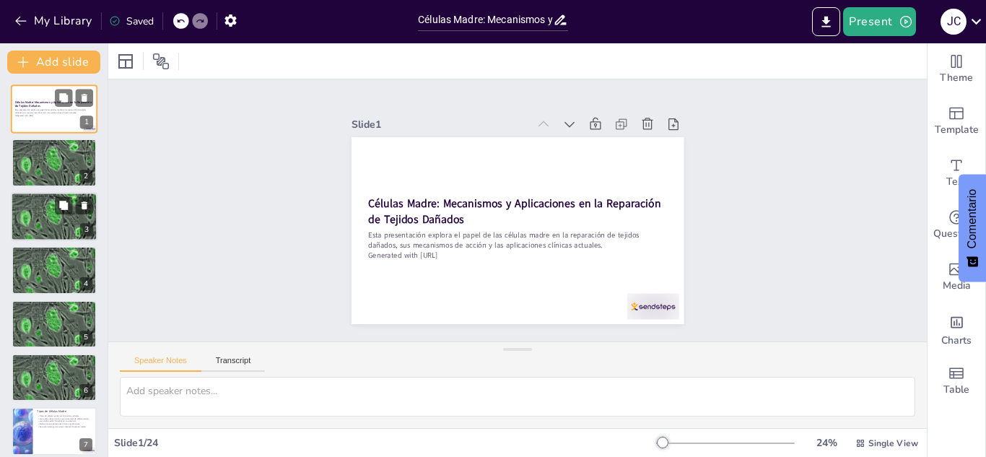
scroll to position [0, 0]
click at [47, 228] on div at bounding box center [54, 217] width 87 height 74
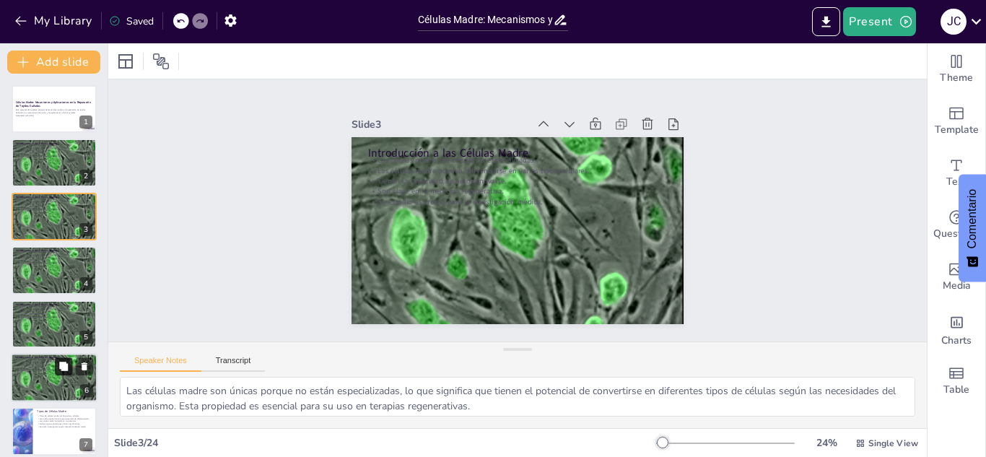
click at [55, 368] on button at bounding box center [63, 365] width 17 height 17
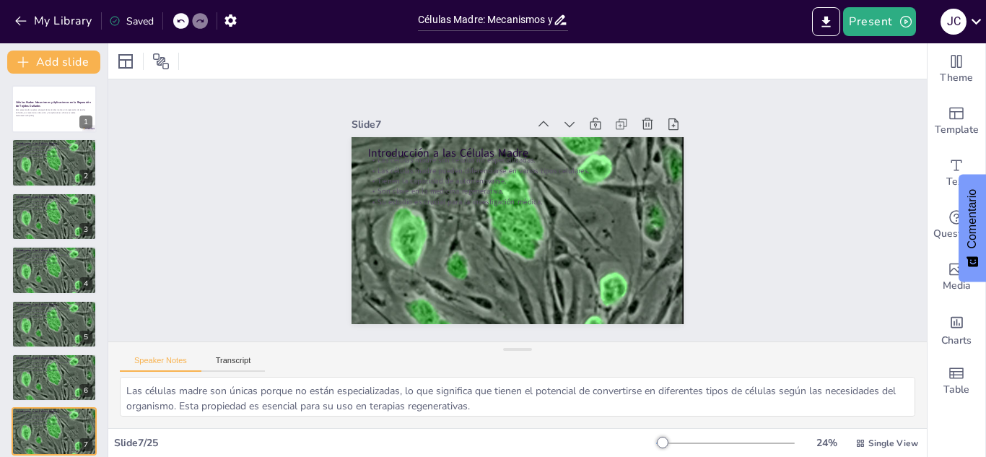
scroll to position [166, 0]
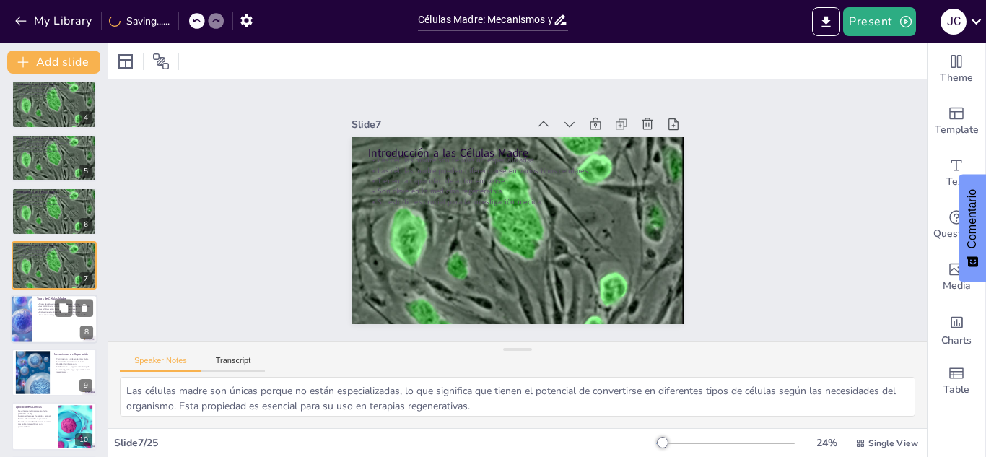
click at [46, 322] on div at bounding box center [54, 319] width 87 height 49
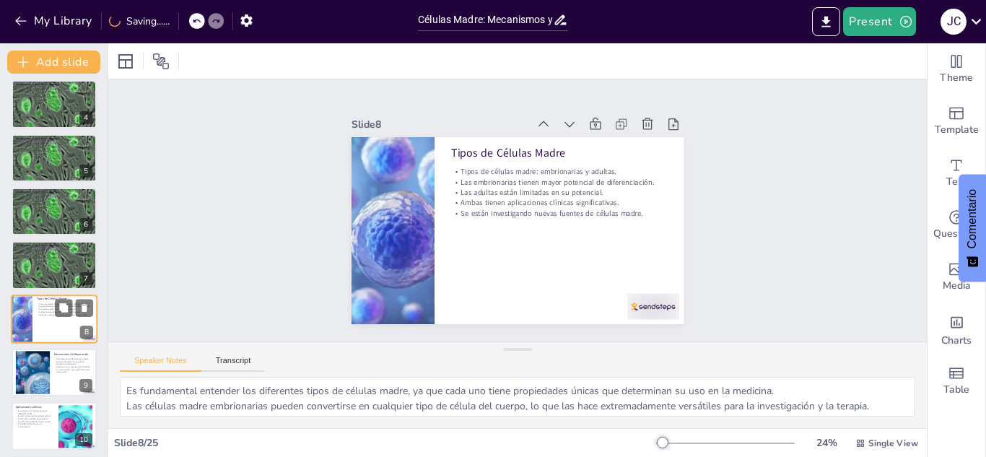
scroll to position [220, 0]
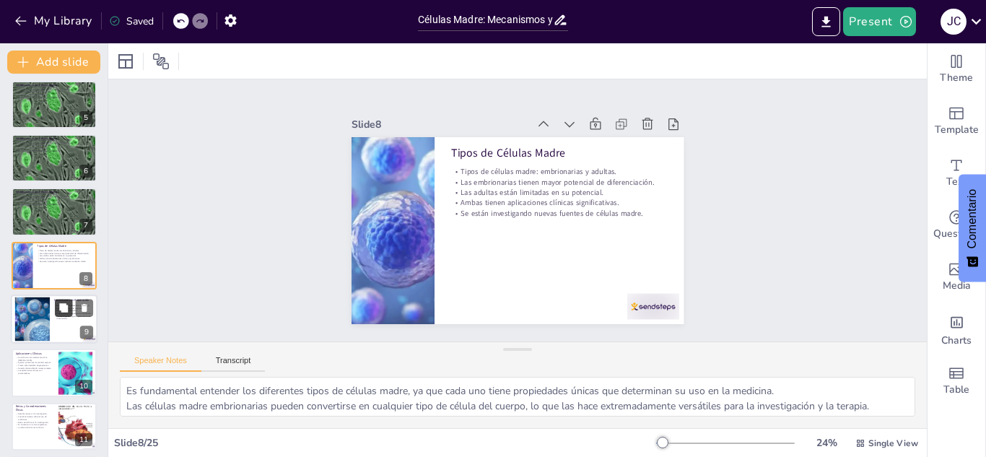
click at [62, 312] on icon at bounding box center [63, 307] width 9 height 9
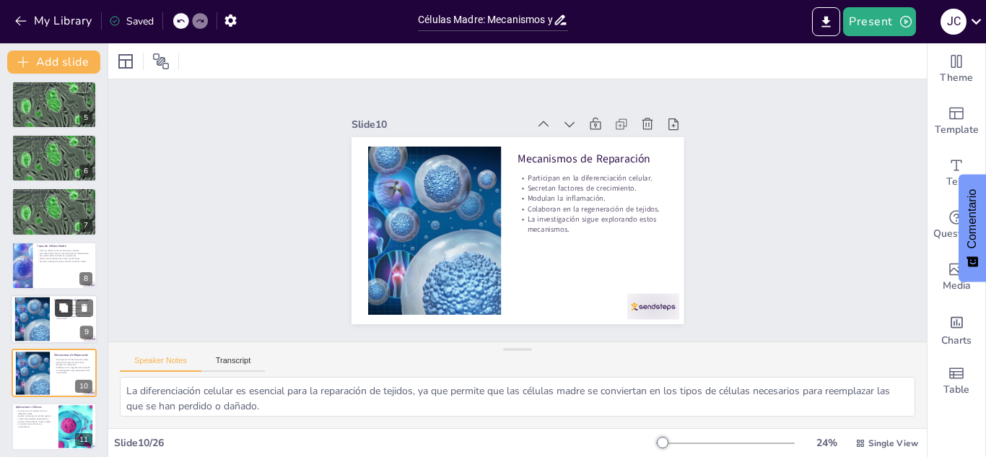
scroll to position [327, 0]
